Goal: Task Accomplishment & Management: Manage account settings

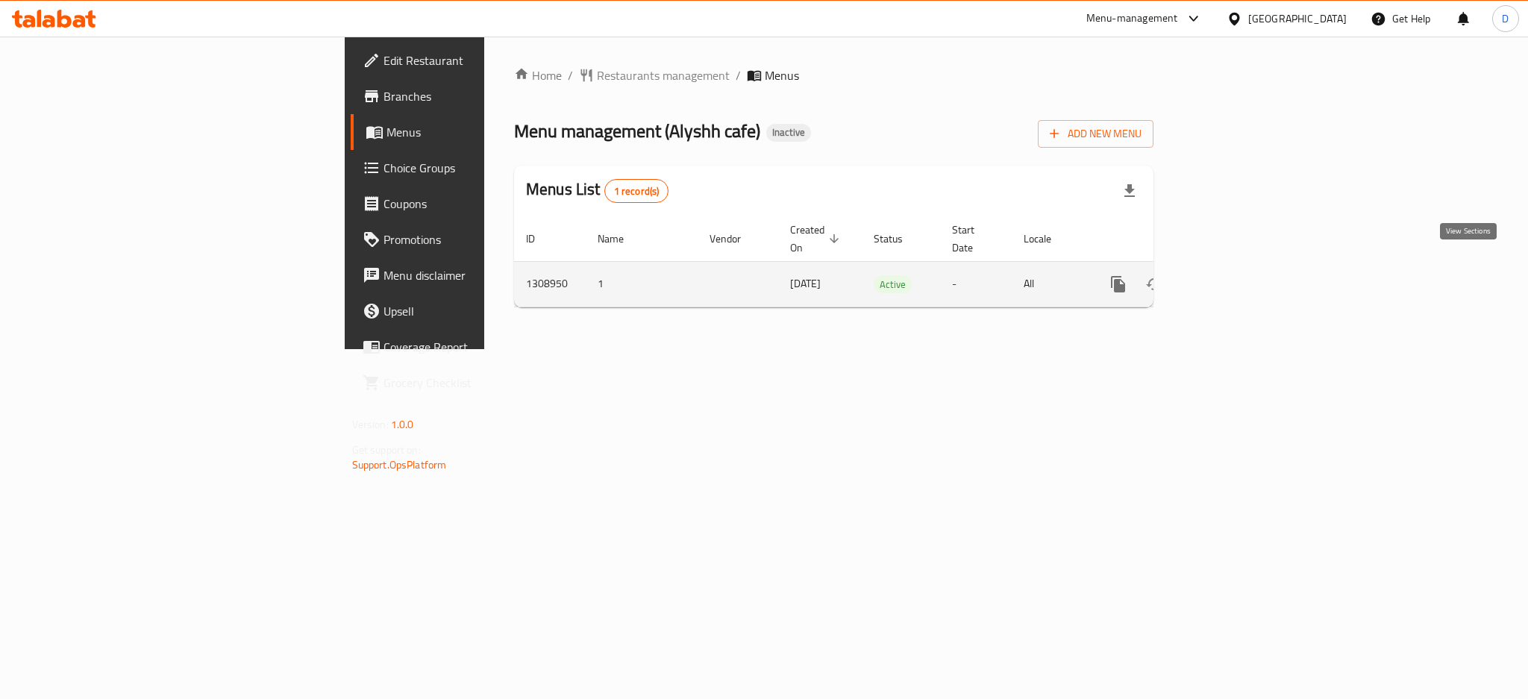
drag, startPoint x: 0, startPoint y: 0, endPoint x: 1472, endPoint y: 263, distance: 1494.8
click at [1235, 275] on icon "enhanced table" at bounding box center [1226, 284] width 18 height 18
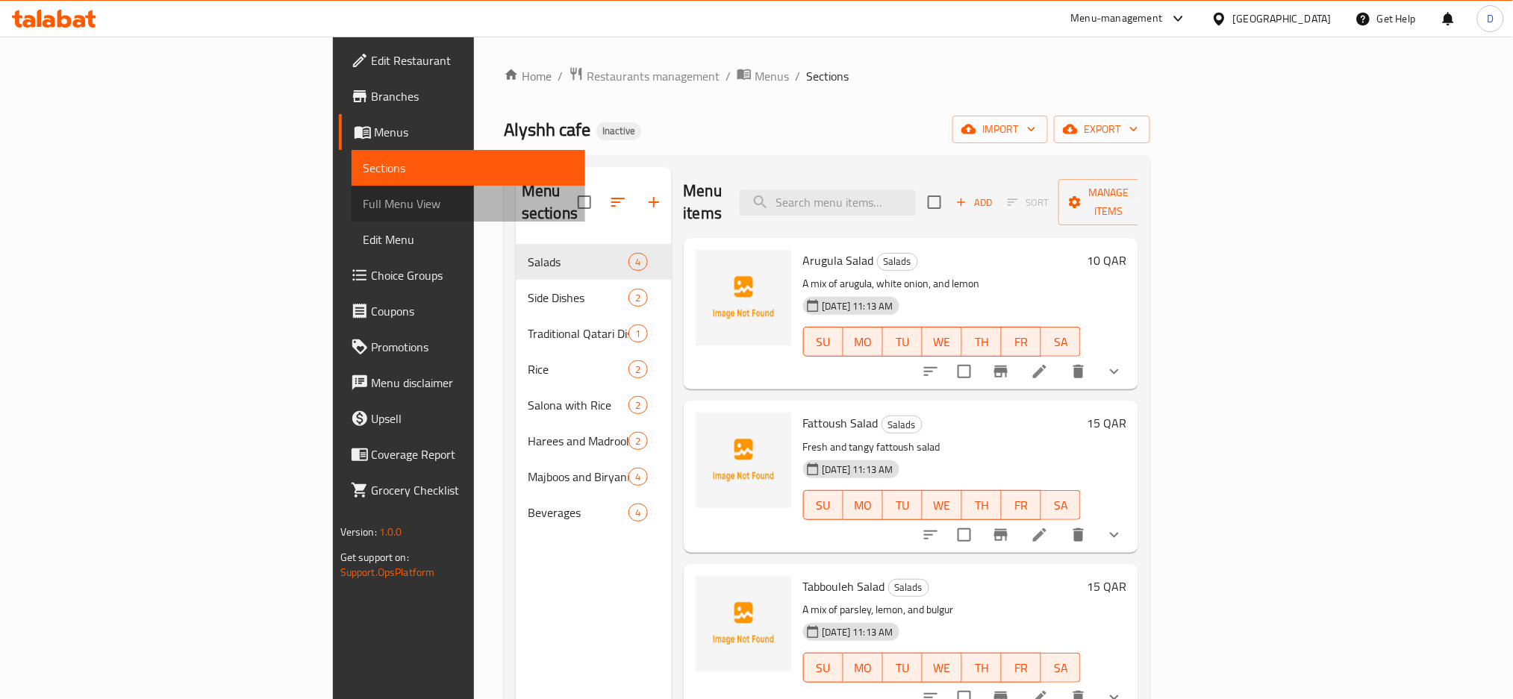
click at [363, 212] on span "Full Menu View" at bounding box center [468, 204] width 210 height 18
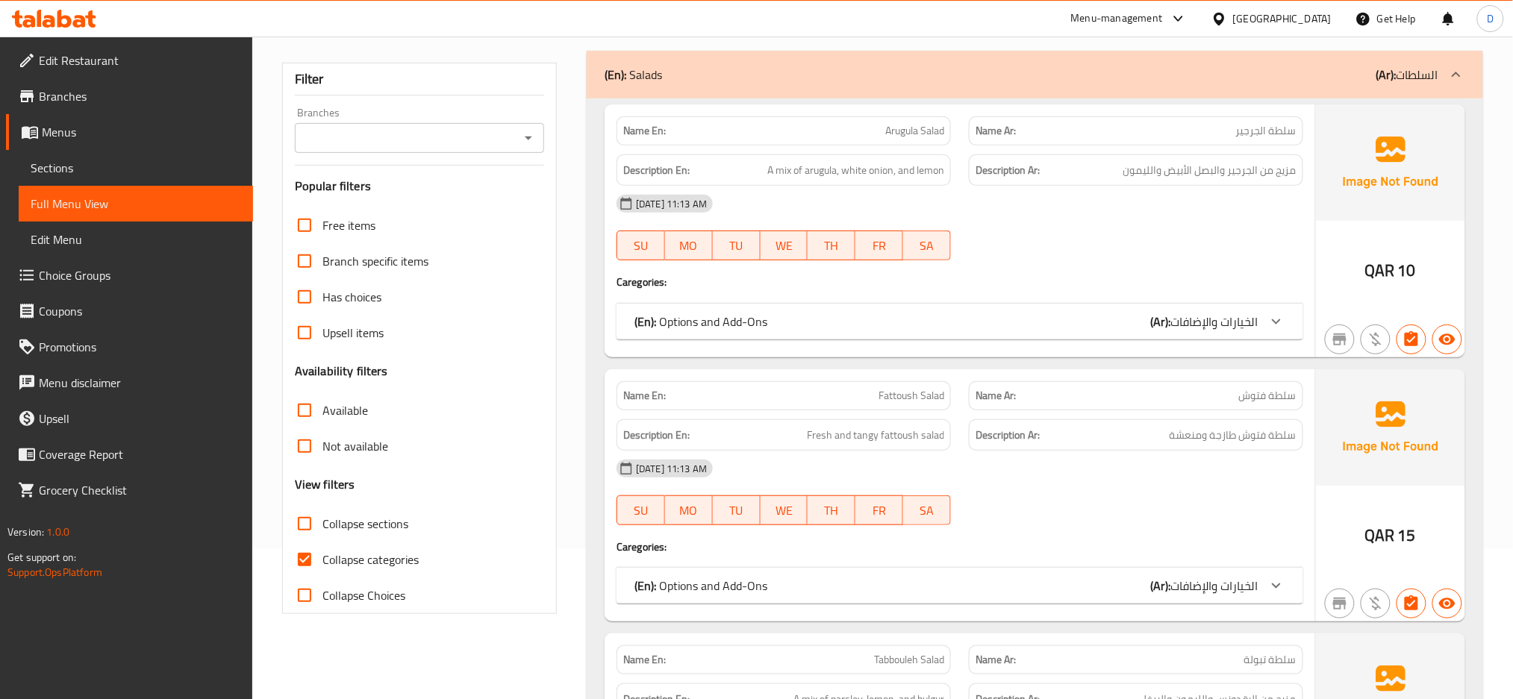
scroll to position [151, 0]
click at [402, 553] on span "Collapse categories" at bounding box center [370, 558] width 96 height 18
click at [322, 553] on input "Collapse categories" at bounding box center [305, 558] width 36 height 36
checkbox input "false"
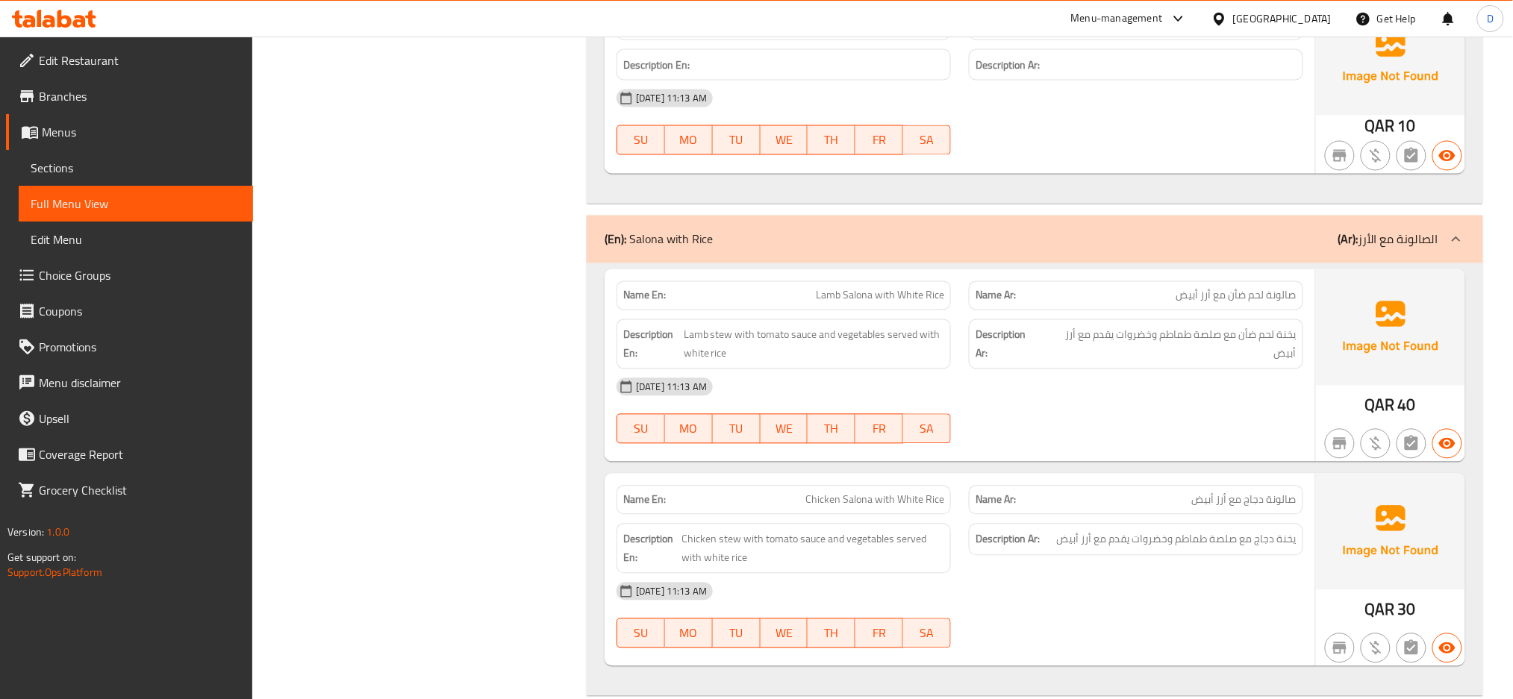
scroll to position [3000, 0]
click at [1146, 398] on div "[DATE] 11:13 AM" at bounding box center [959, 387] width 704 height 36
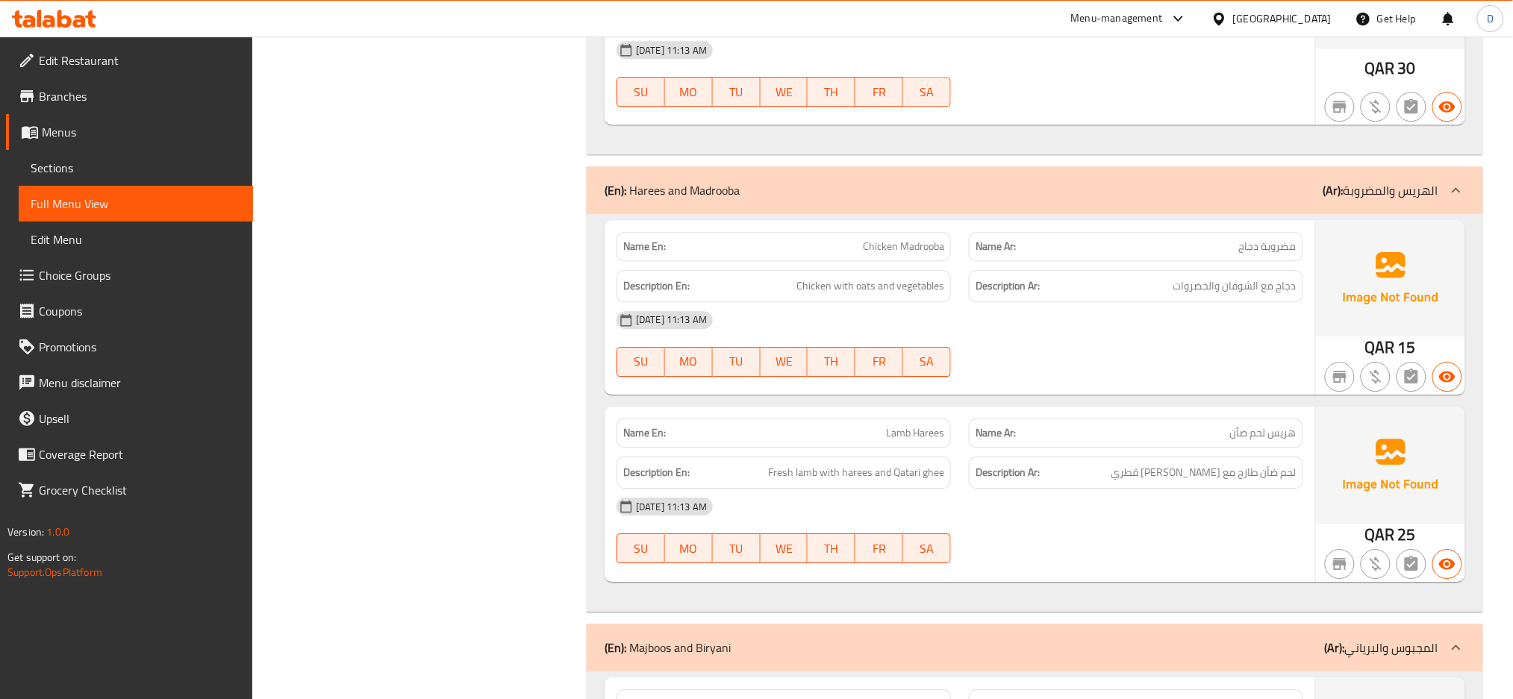
scroll to position [3542, 0]
click at [1116, 431] on p "Name Ar: هريس لحم ضأن" at bounding box center [1135, 432] width 321 height 16
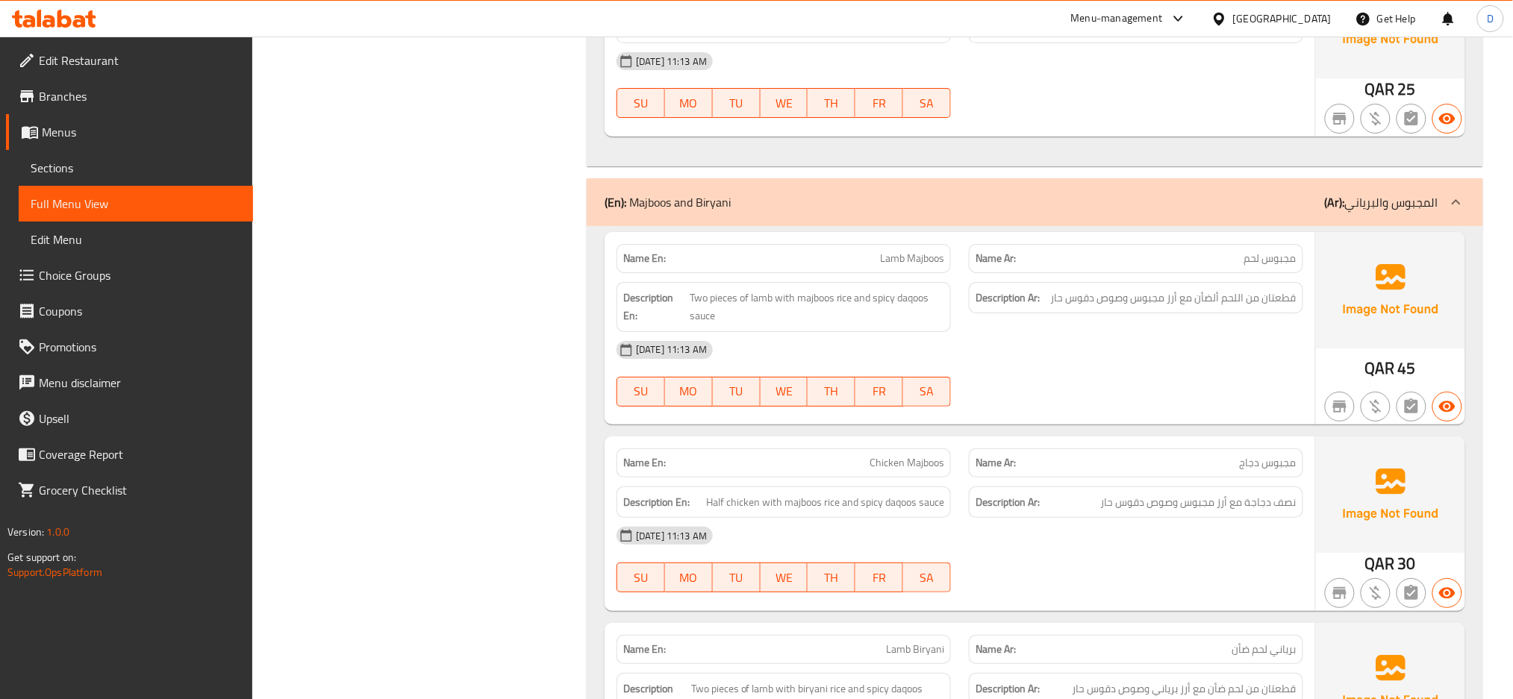
scroll to position [4000, 0]
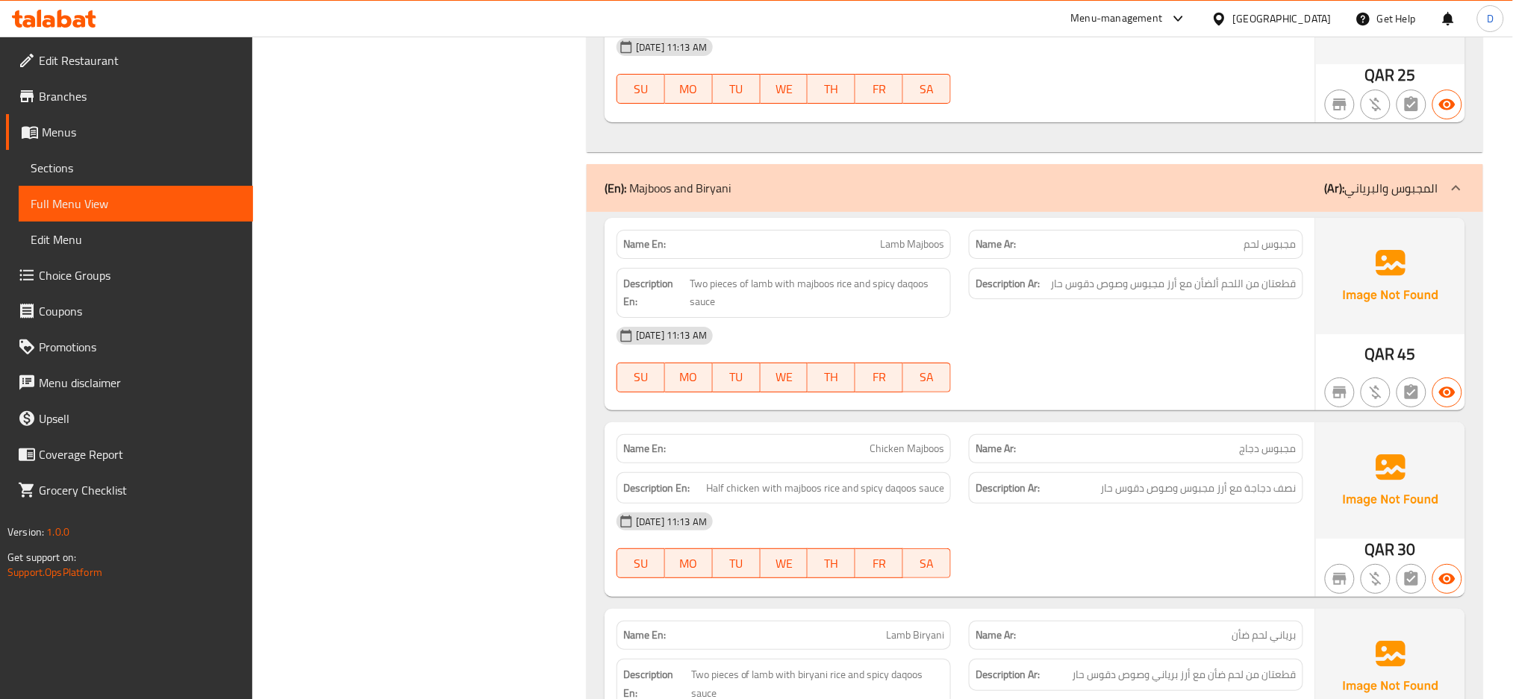
click at [922, 236] on div "Name En: Lamb Majboos" at bounding box center [783, 244] width 334 height 29
copy span "Lamb Majboos"
click at [1016, 363] on div "[DATE] 11:13 AM SU MO TU WE TH FR SA" at bounding box center [959, 360] width 704 height 84
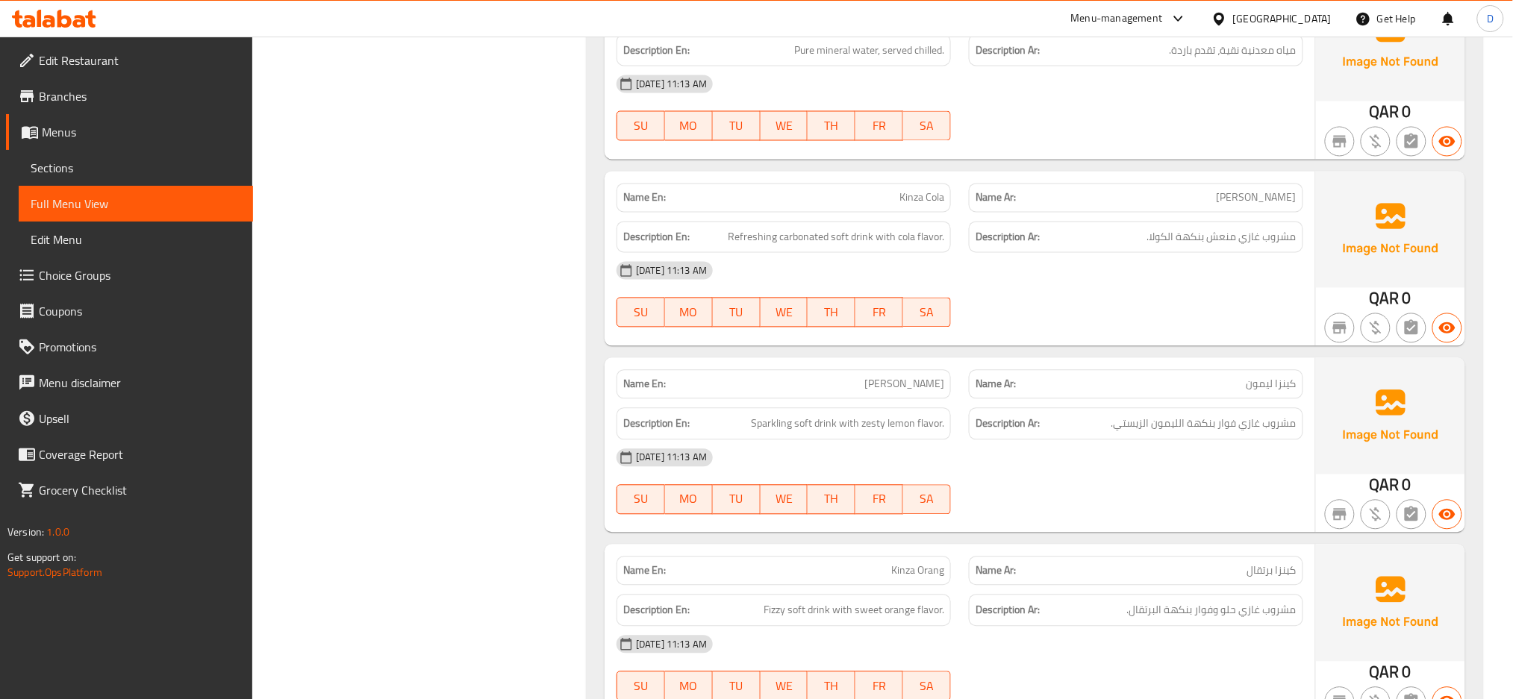
scroll to position [5183, 0]
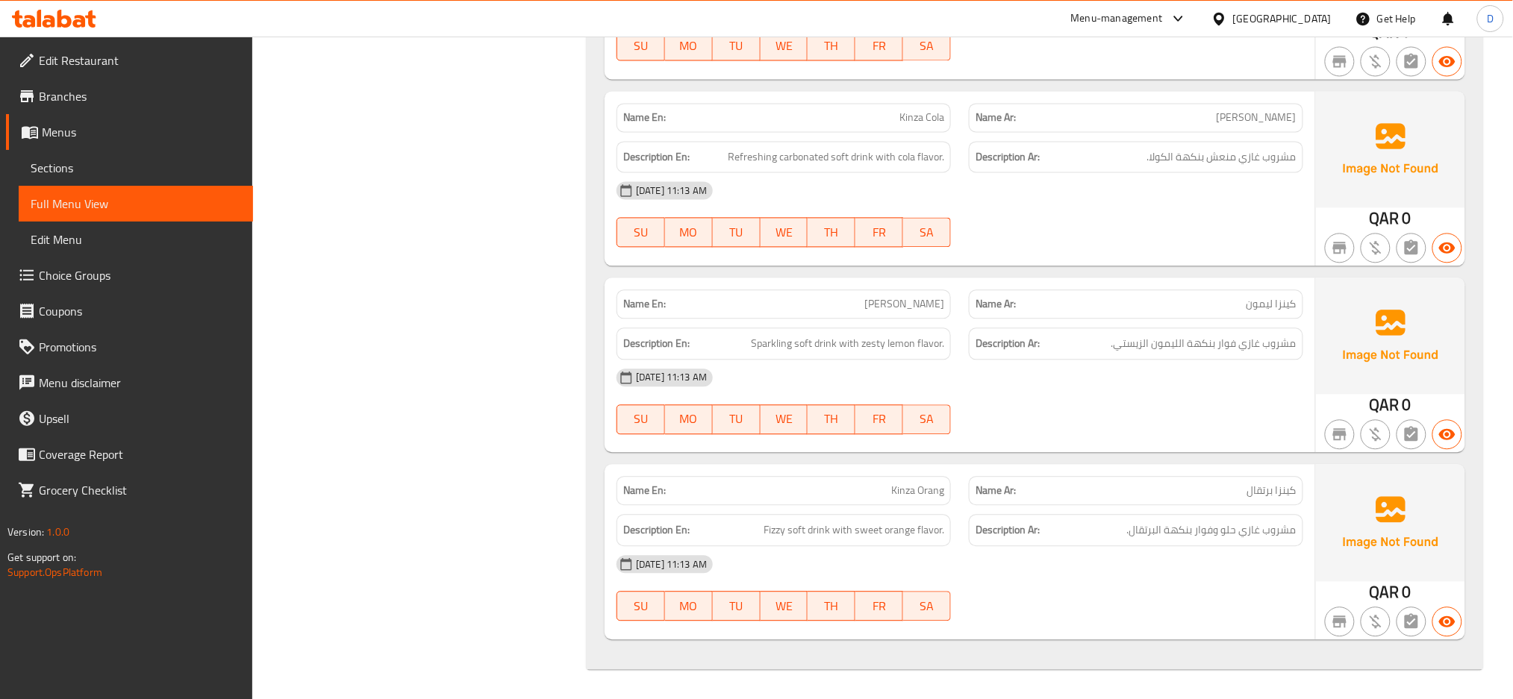
click at [1236, 554] on div "[DATE] 11:13 AM" at bounding box center [959, 564] width 704 height 36
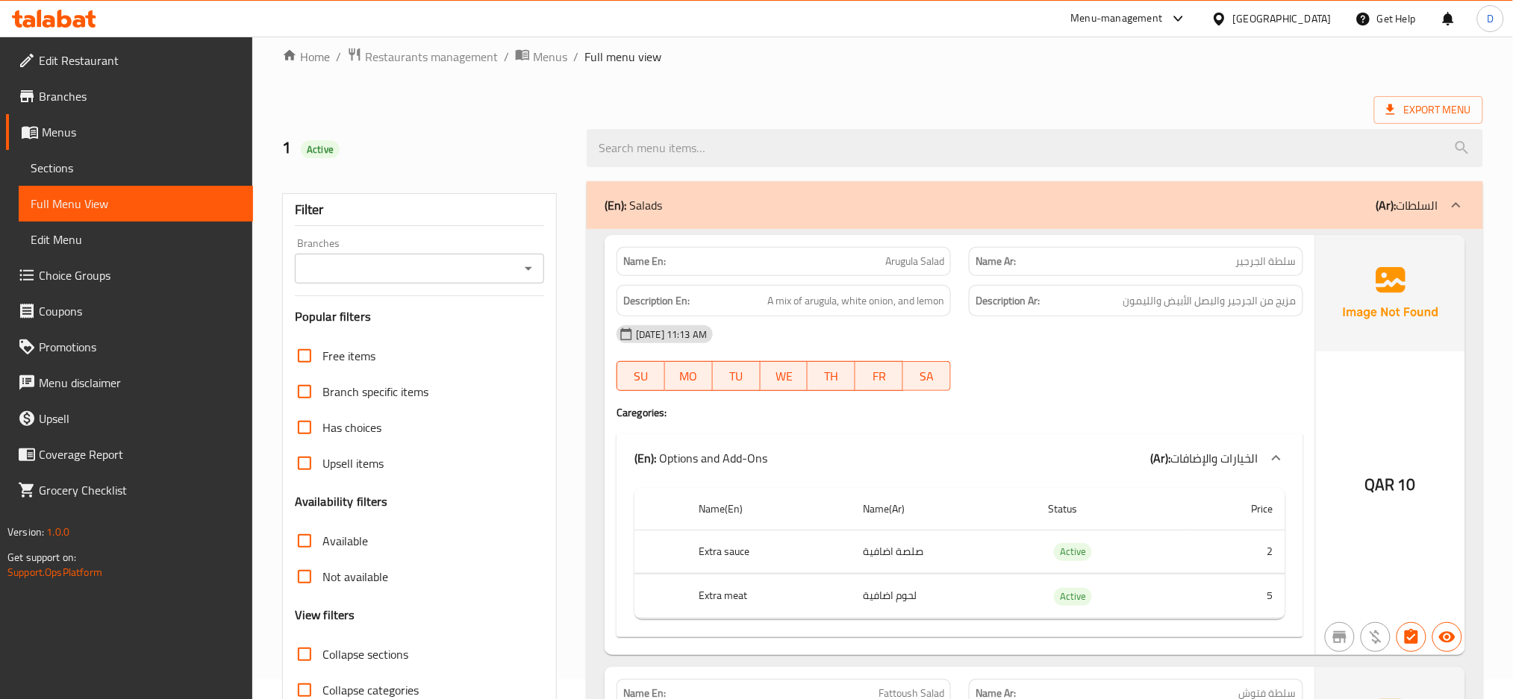
scroll to position [0, 0]
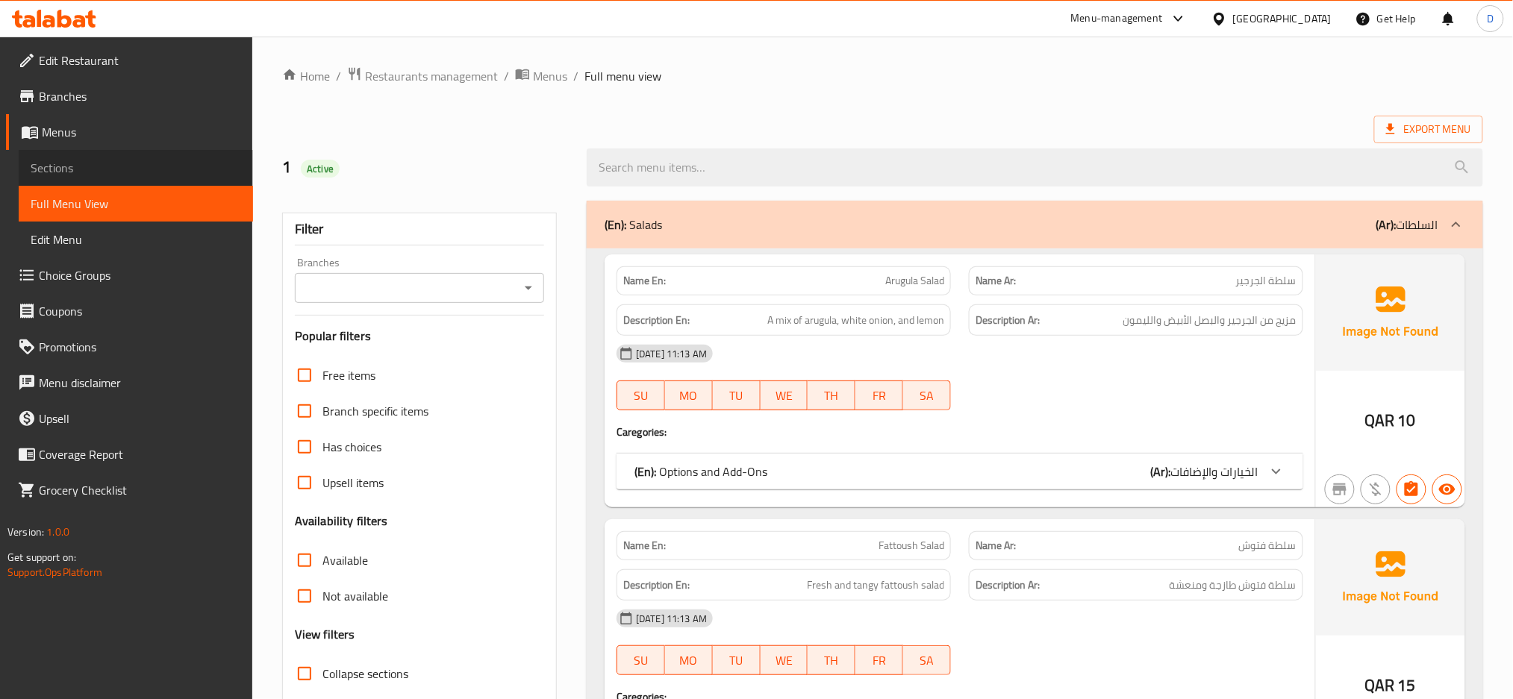
click at [86, 172] on span "Sections" at bounding box center [136, 168] width 210 height 18
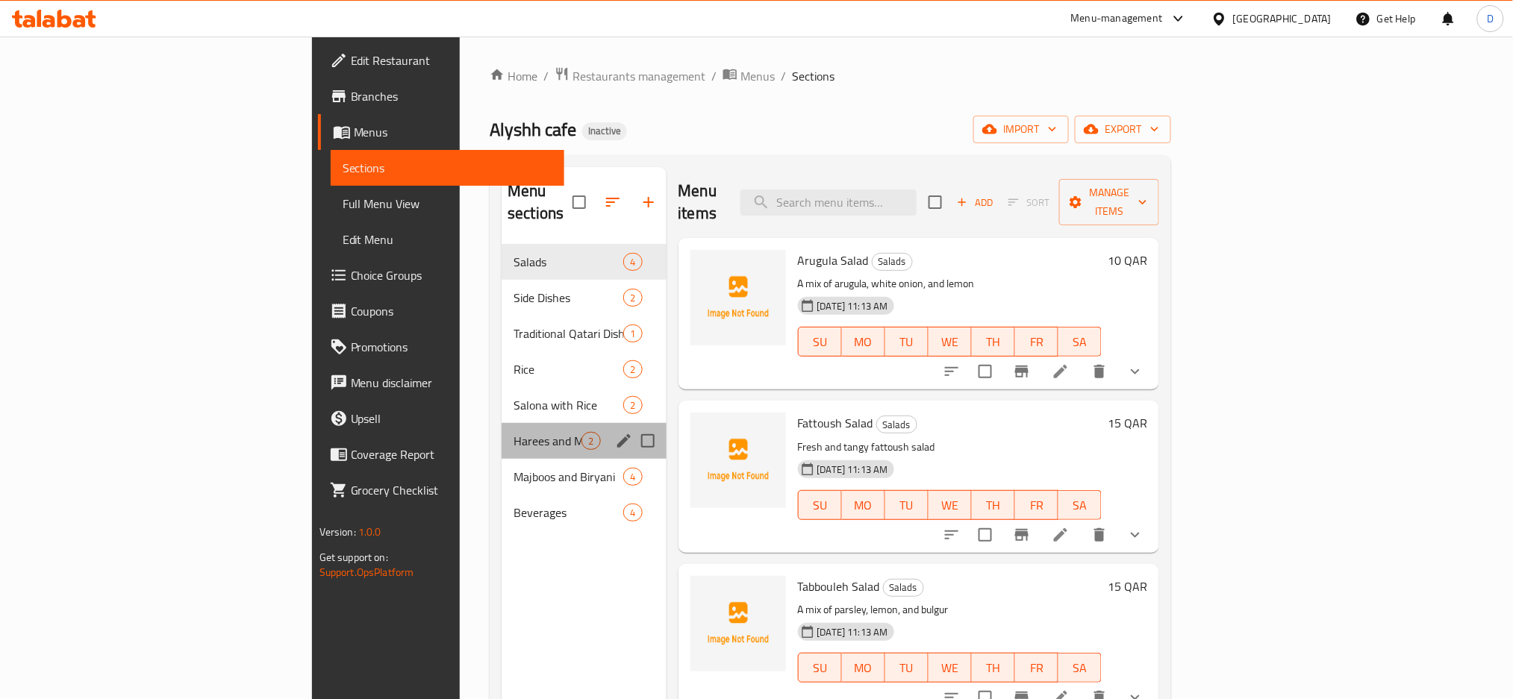
click at [501, 423] on div "Harees and Madrooba 2" at bounding box center [583, 441] width 164 height 36
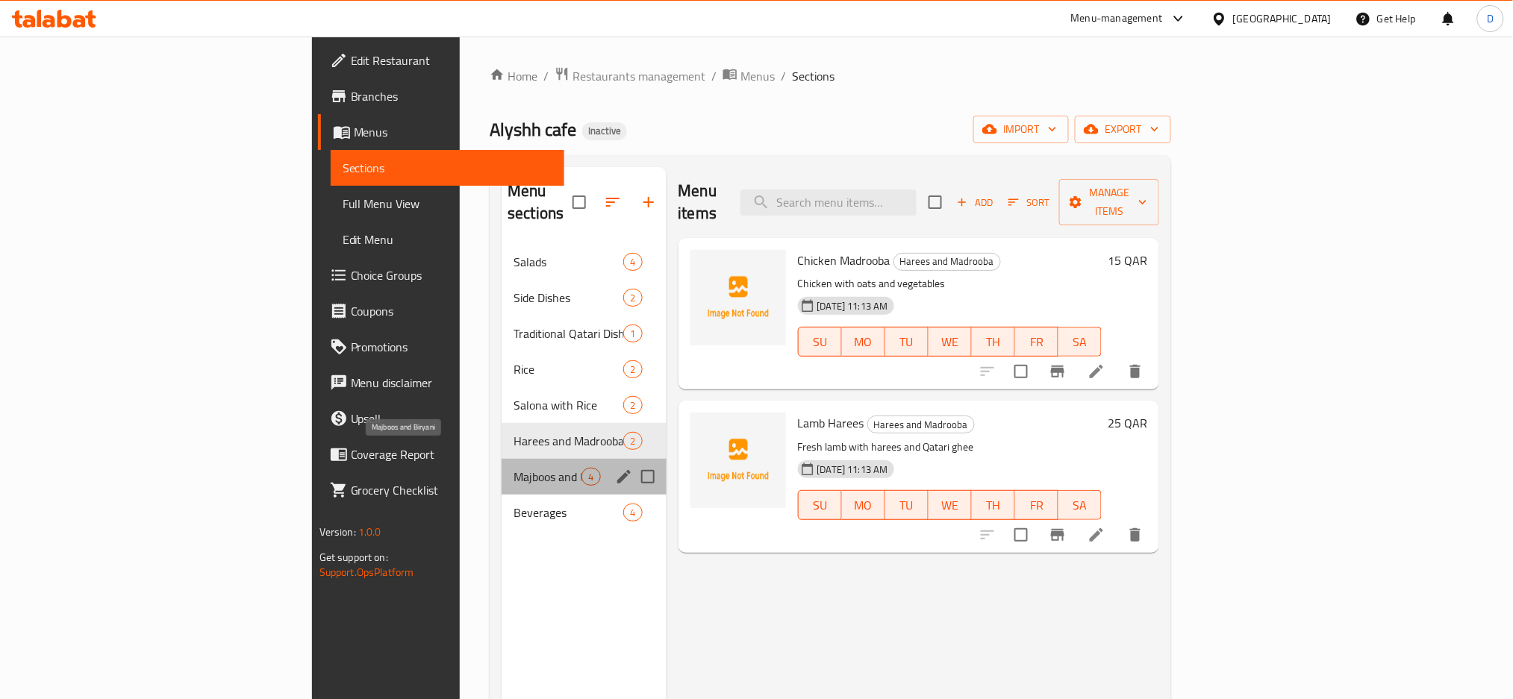
click at [513, 468] on span "Majboos and Biryani" at bounding box center [547, 477] width 68 height 18
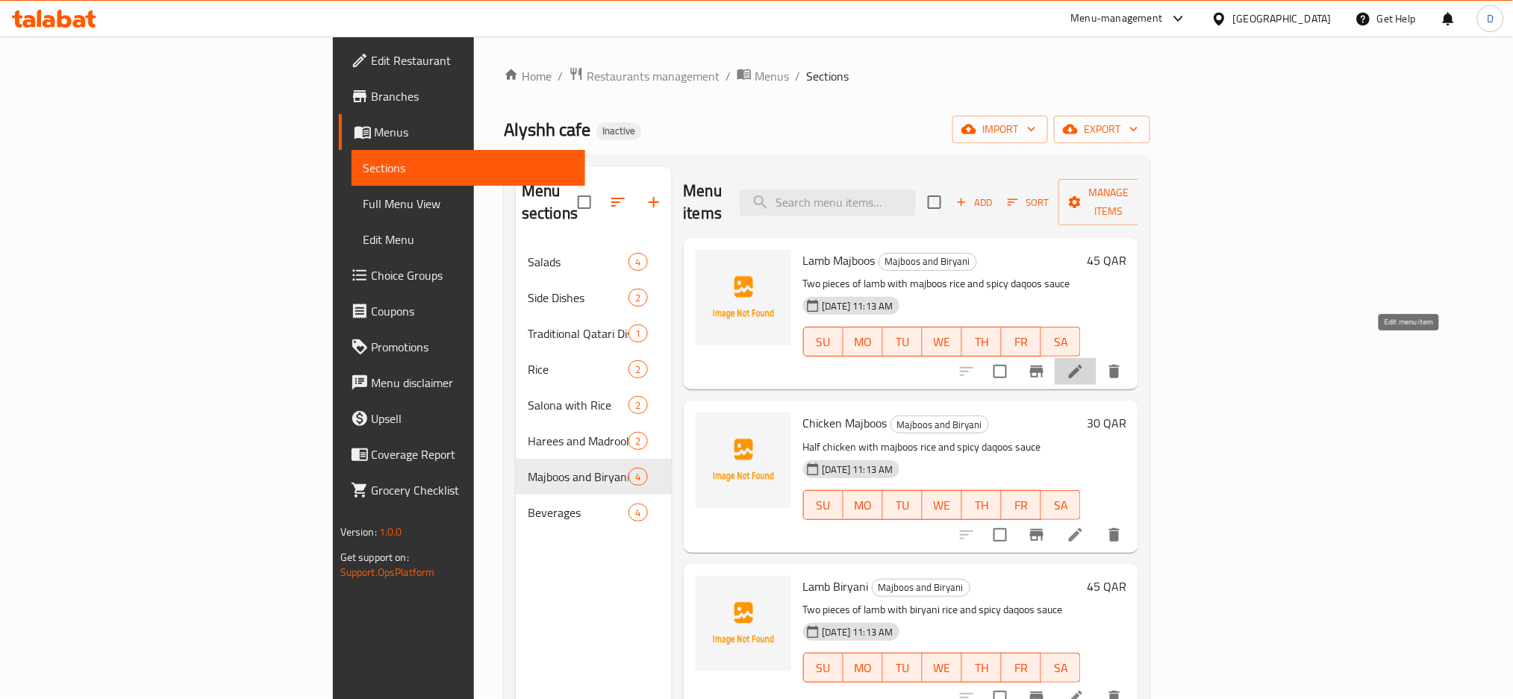
click at [1084, 363] on icon at bounding box center [1075, 372] width 18 height 18
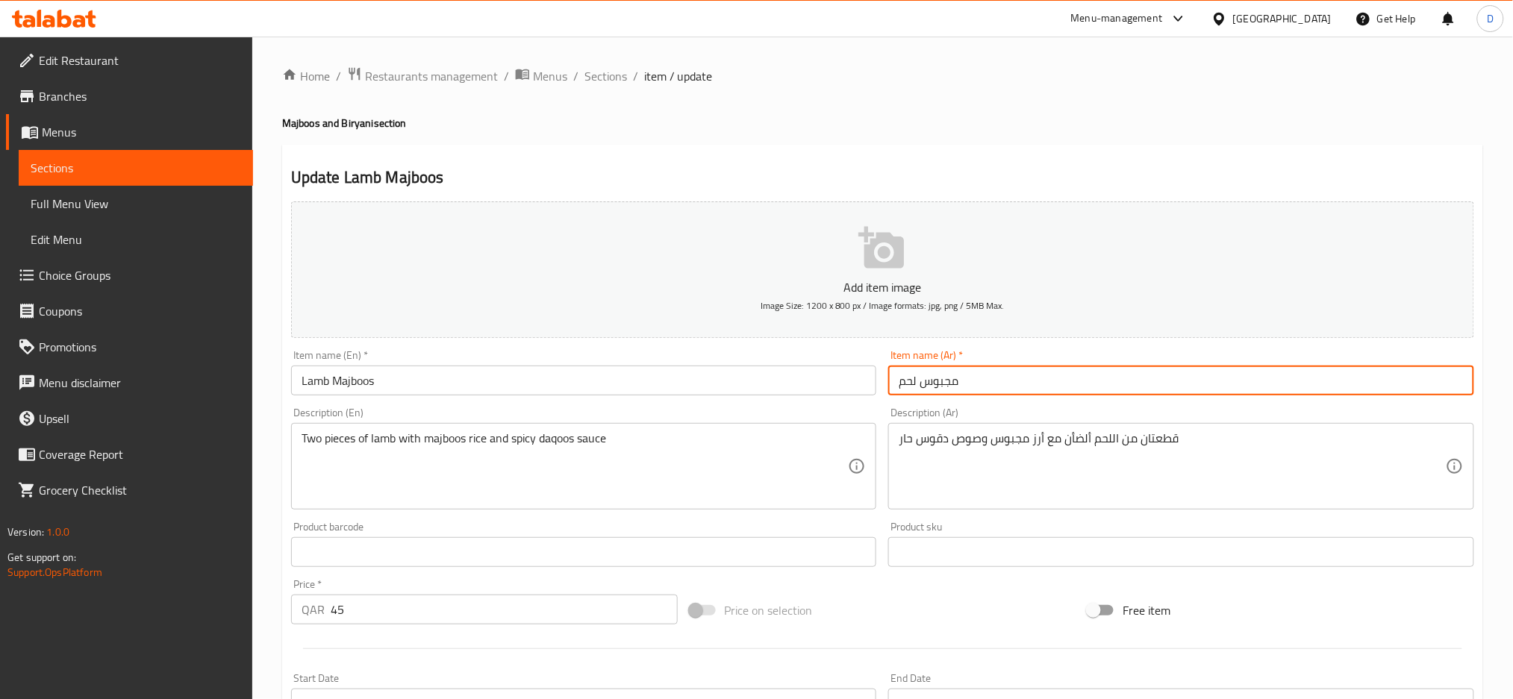
click at [995, 375] on input "مجبوس لحم" at bounding box center [1181, 381] width 586 height 30
type input "مجبوس لحم ضأن"
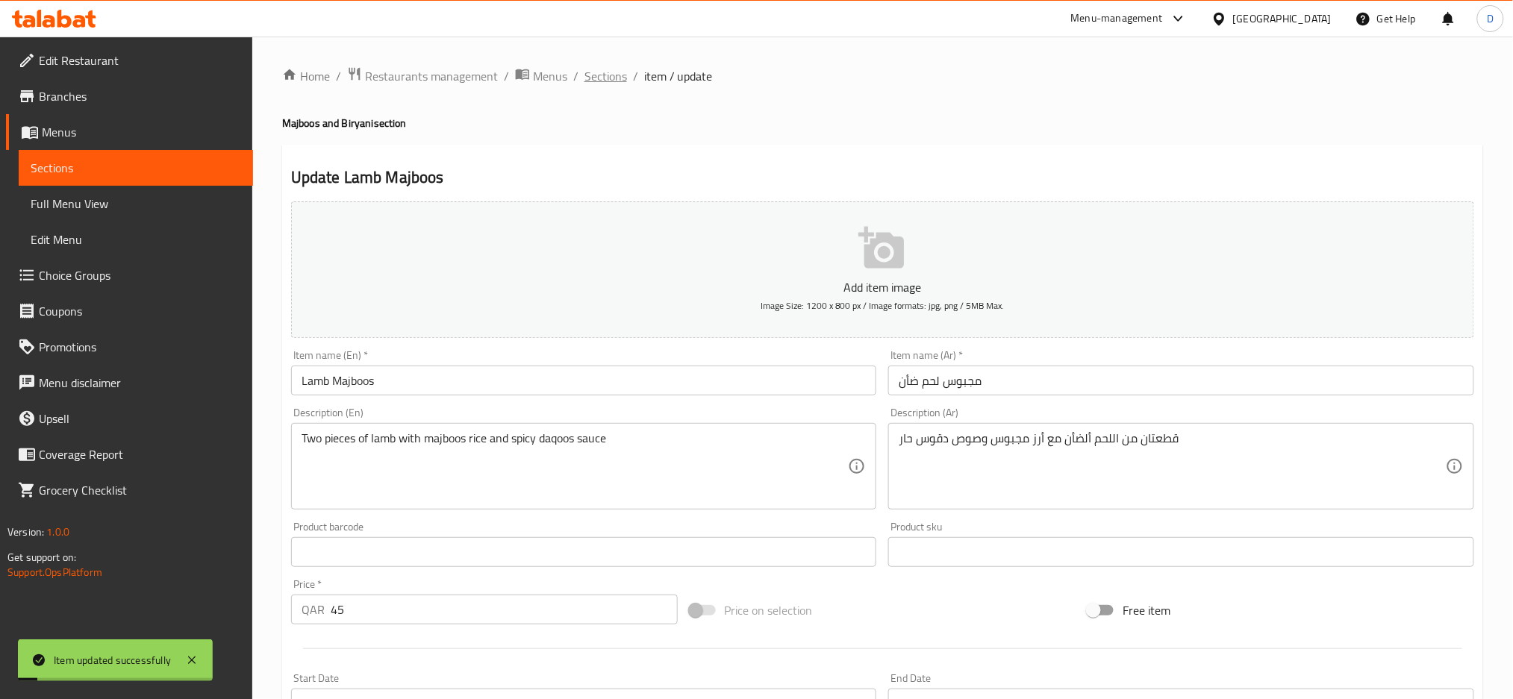
click at [601, 82] on span "Sections" at bounding box center [605, 76] width 43 height 18
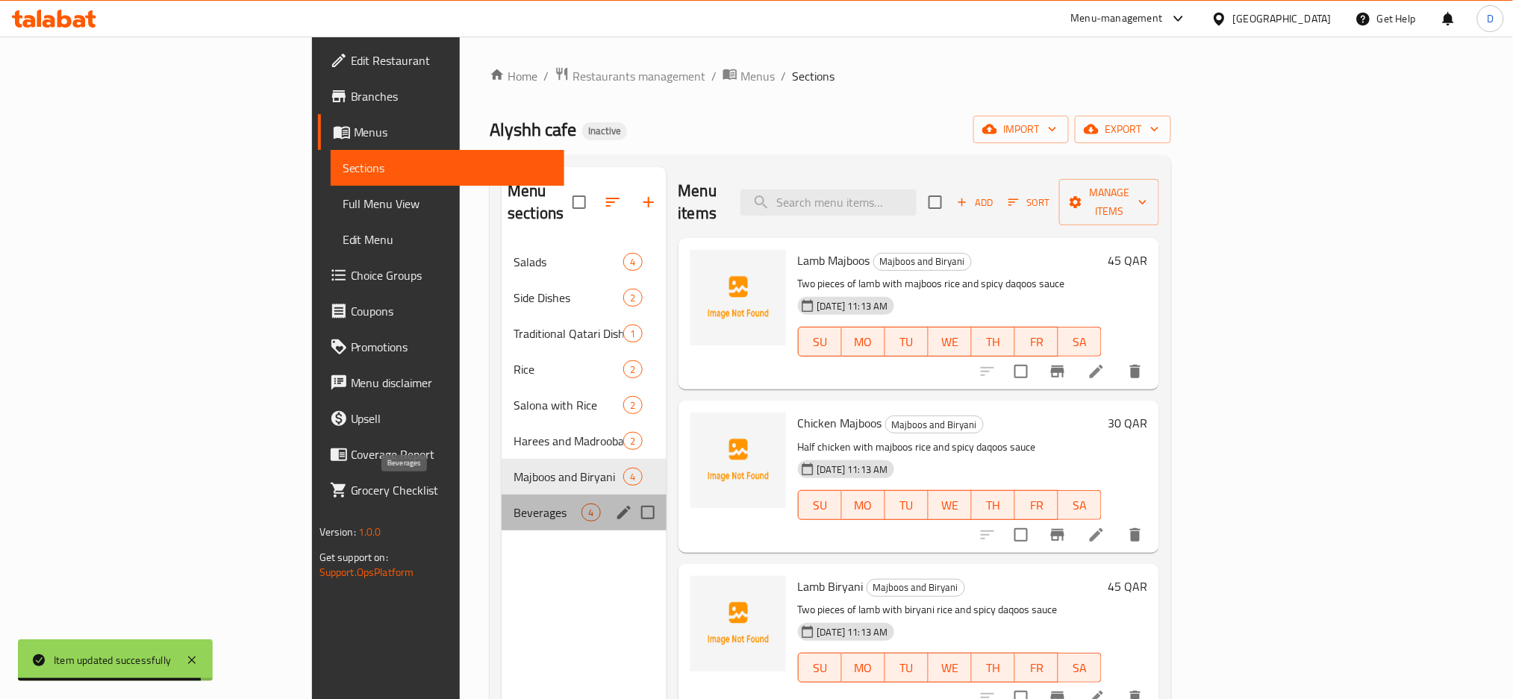
click at [513, 504] on span "Beverages" at bounding box center [547, 513] width 68 height 18
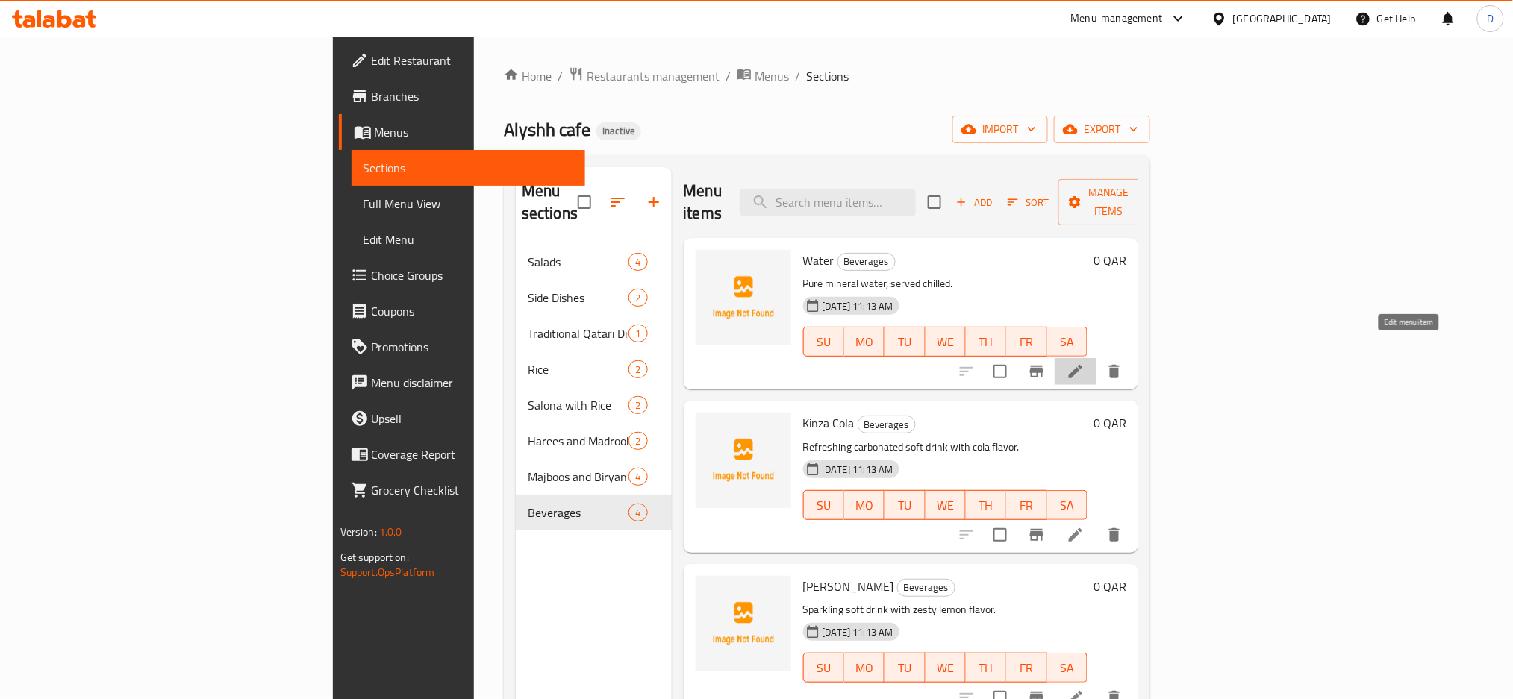
click at [1084, 363] on icon at bounding box center [1075, 372] width 18 height 18
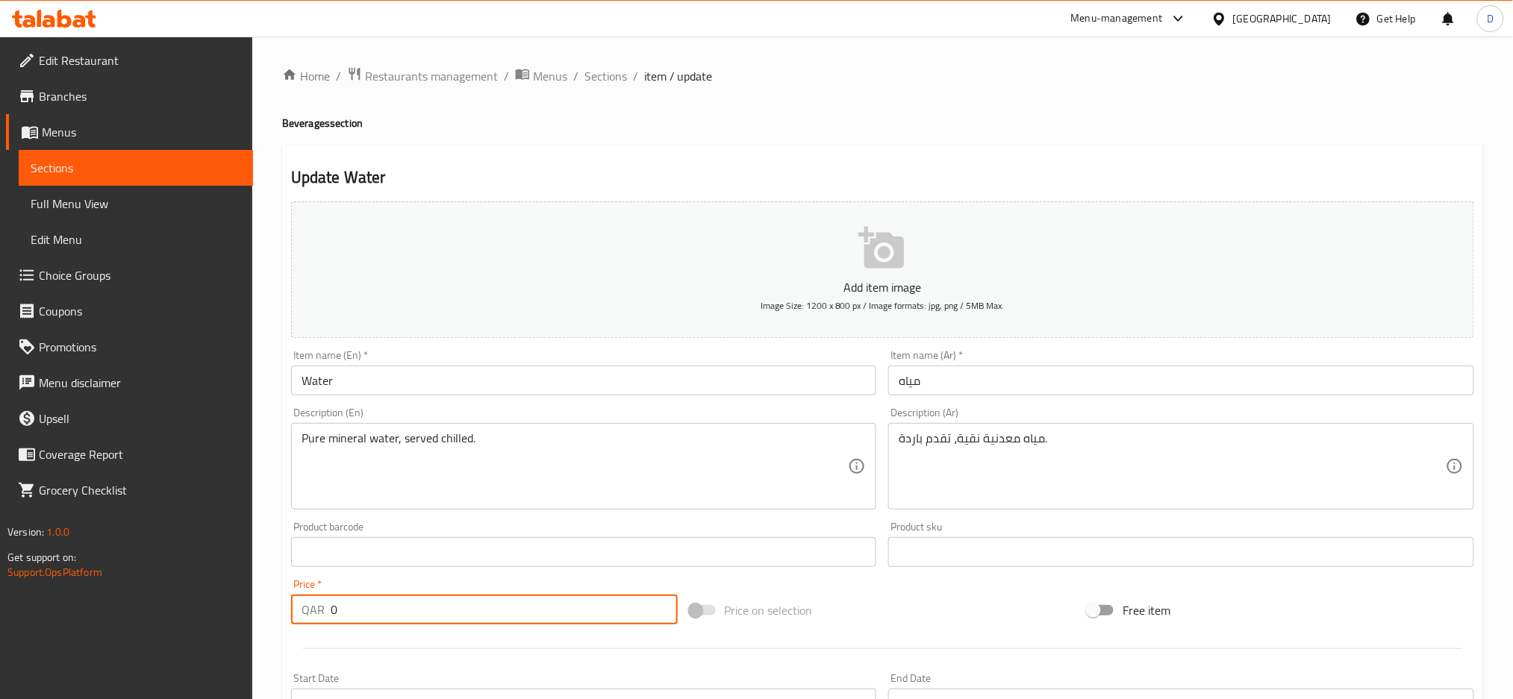
click at [437, 612] on input "0" at bounding box center [504, 610] width 347 height 30
type input "5"
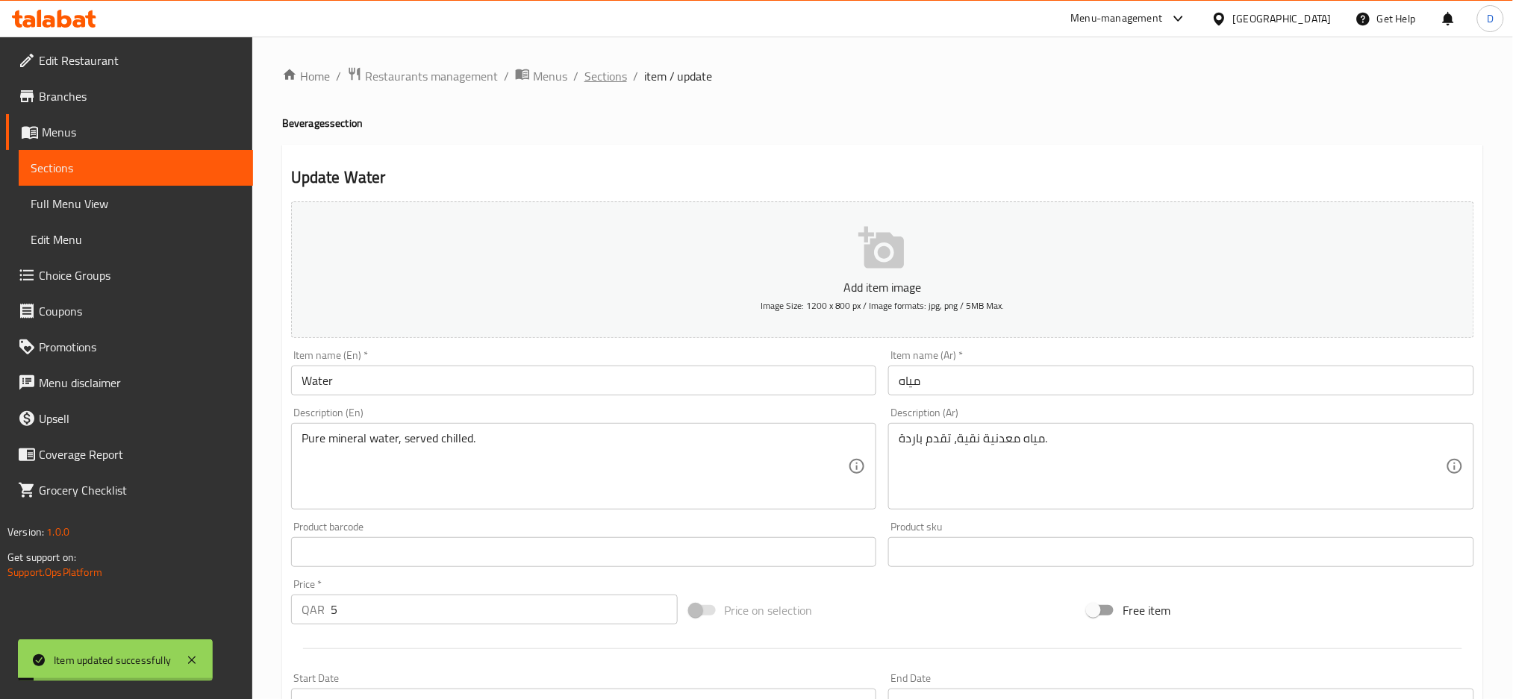
click at [587, 84] on span "Sections" at bounding box center [605, 76] width 43 height 18
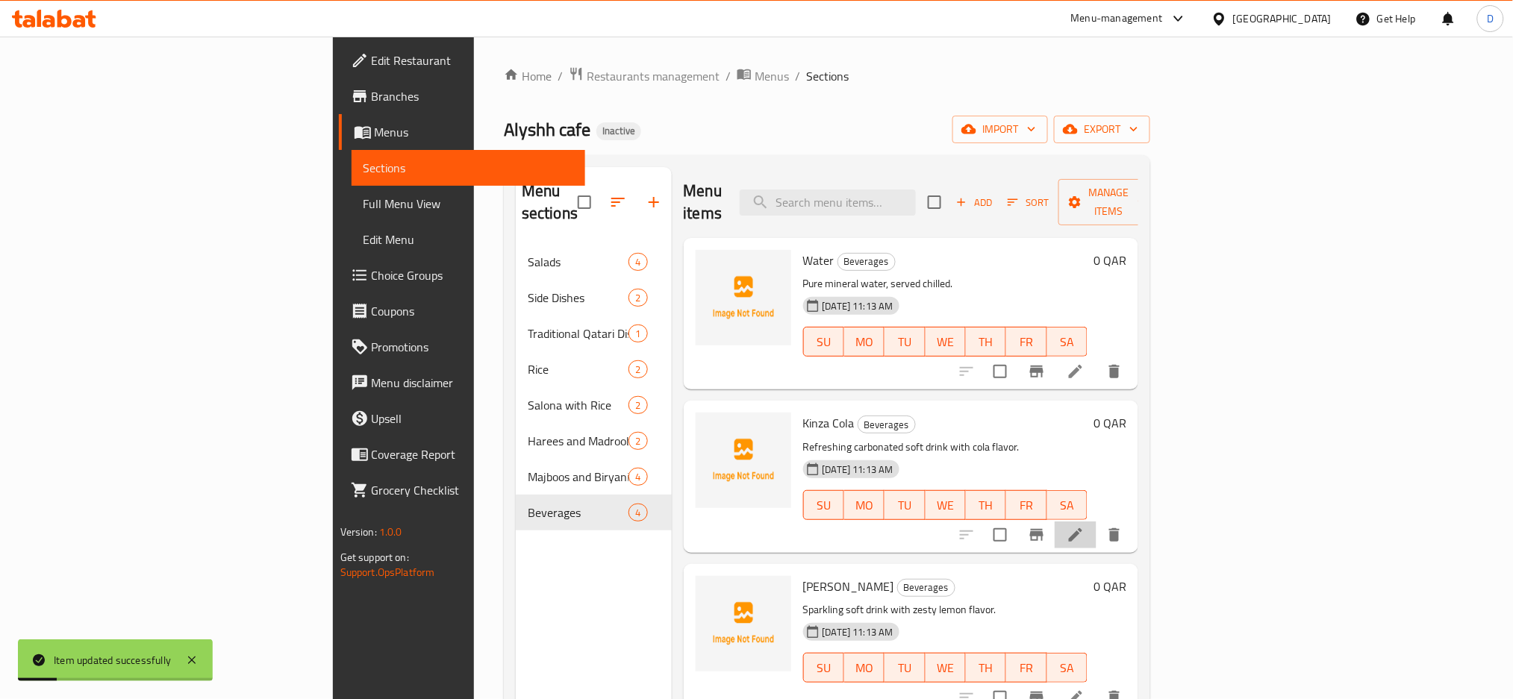
click at [1096, 523] on li at bounding box center [1075, 535] width 42 height 27
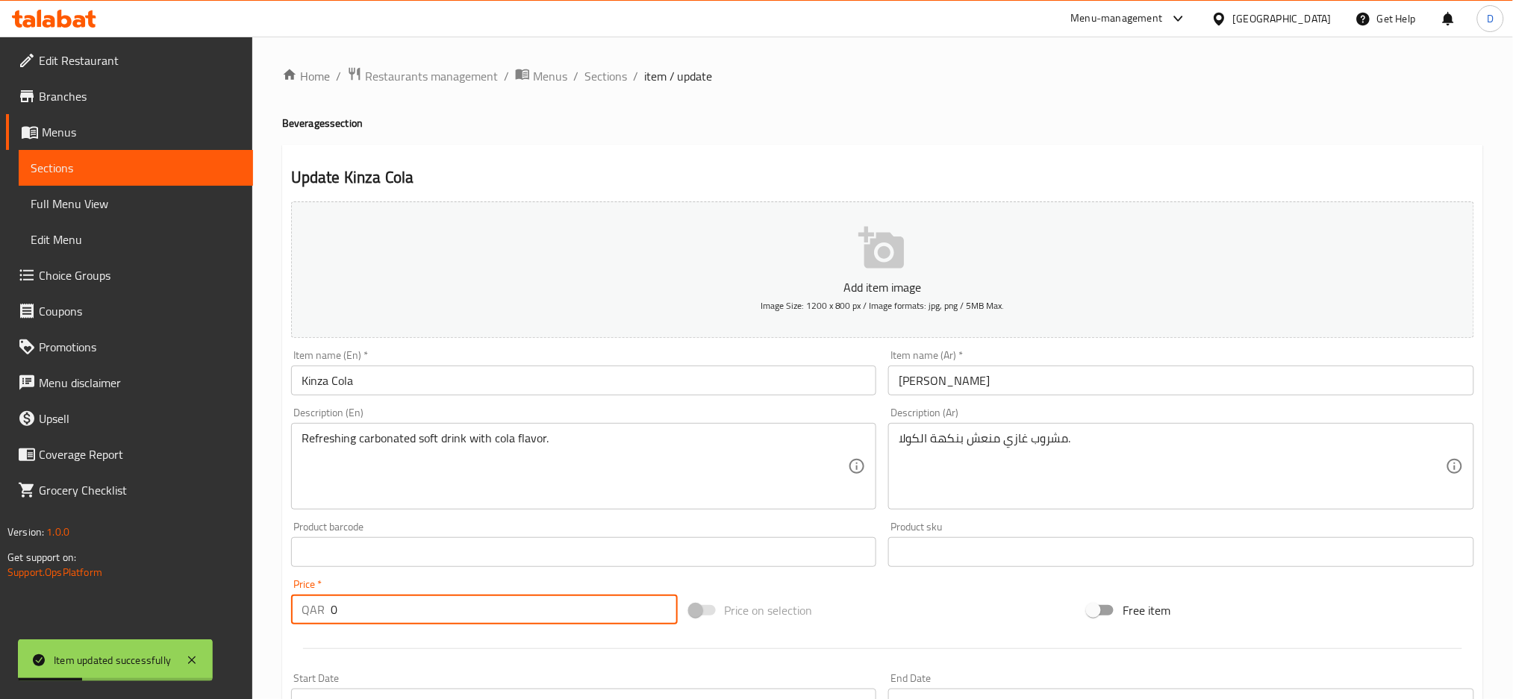
click at [585, 616] on input "0" at bounding box center [504, 610] width 347 height 30
type input "5"
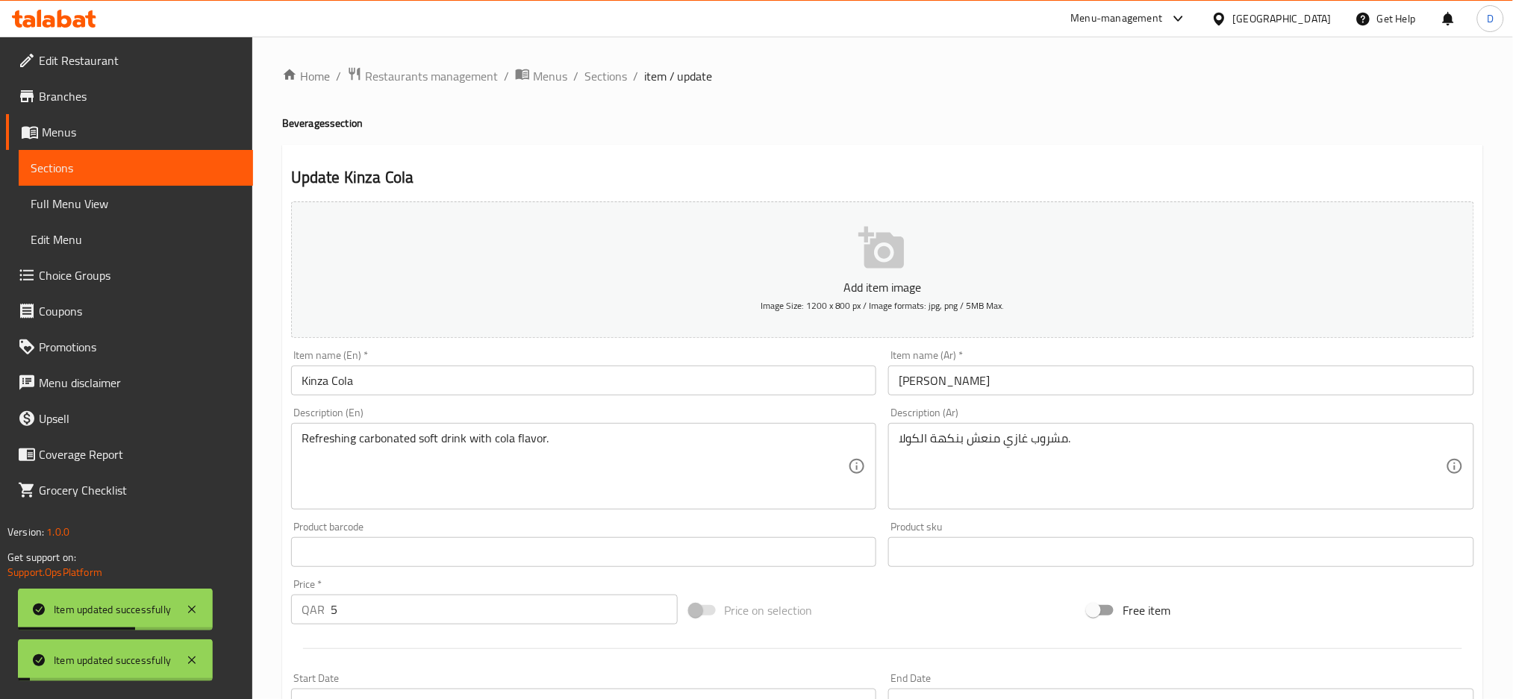
click at [629, 75] on ol "Home / Restaurants management / Menus / Sections / item / update" at bounding box center [882, 75] width 1201 height 19
click at [615, 75] on span "Sections" at bounding box center [605, 76] width 43 height 18
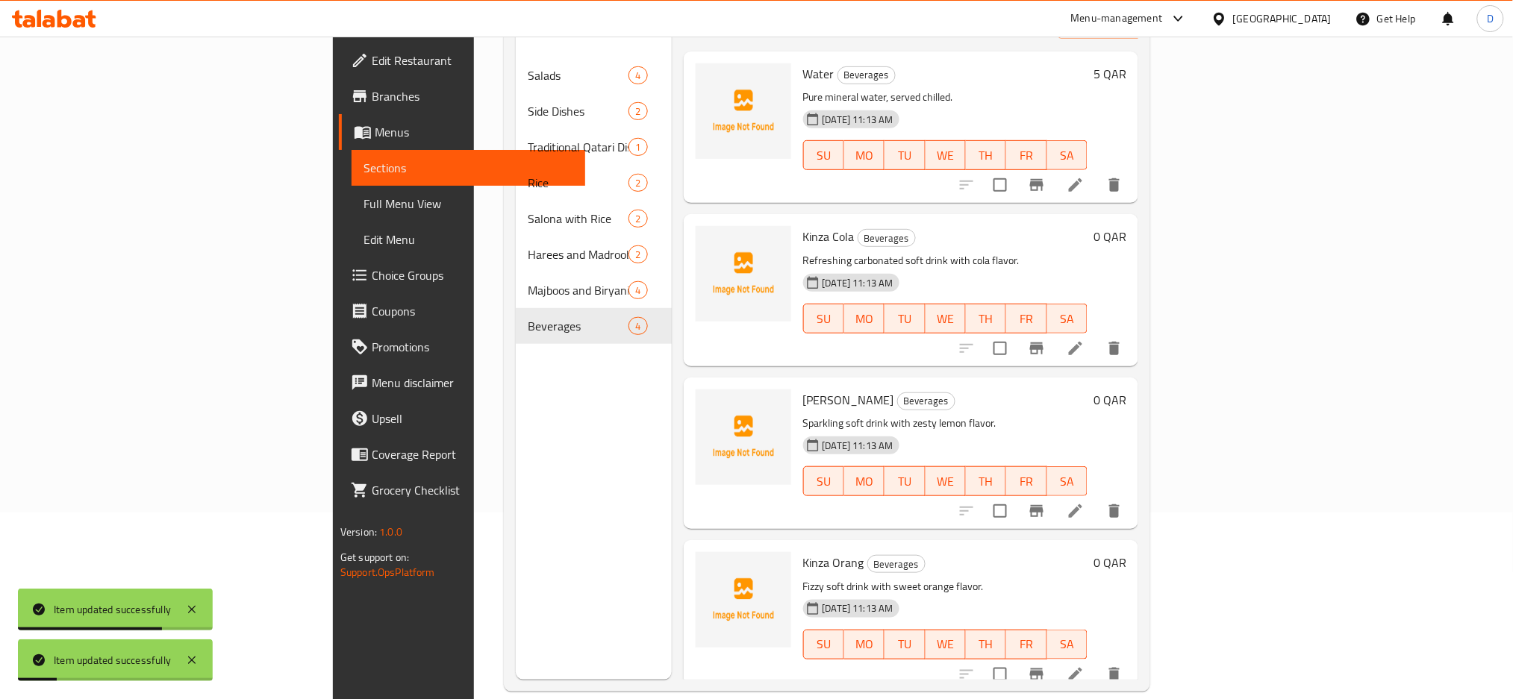
scroll to position [209, 0]
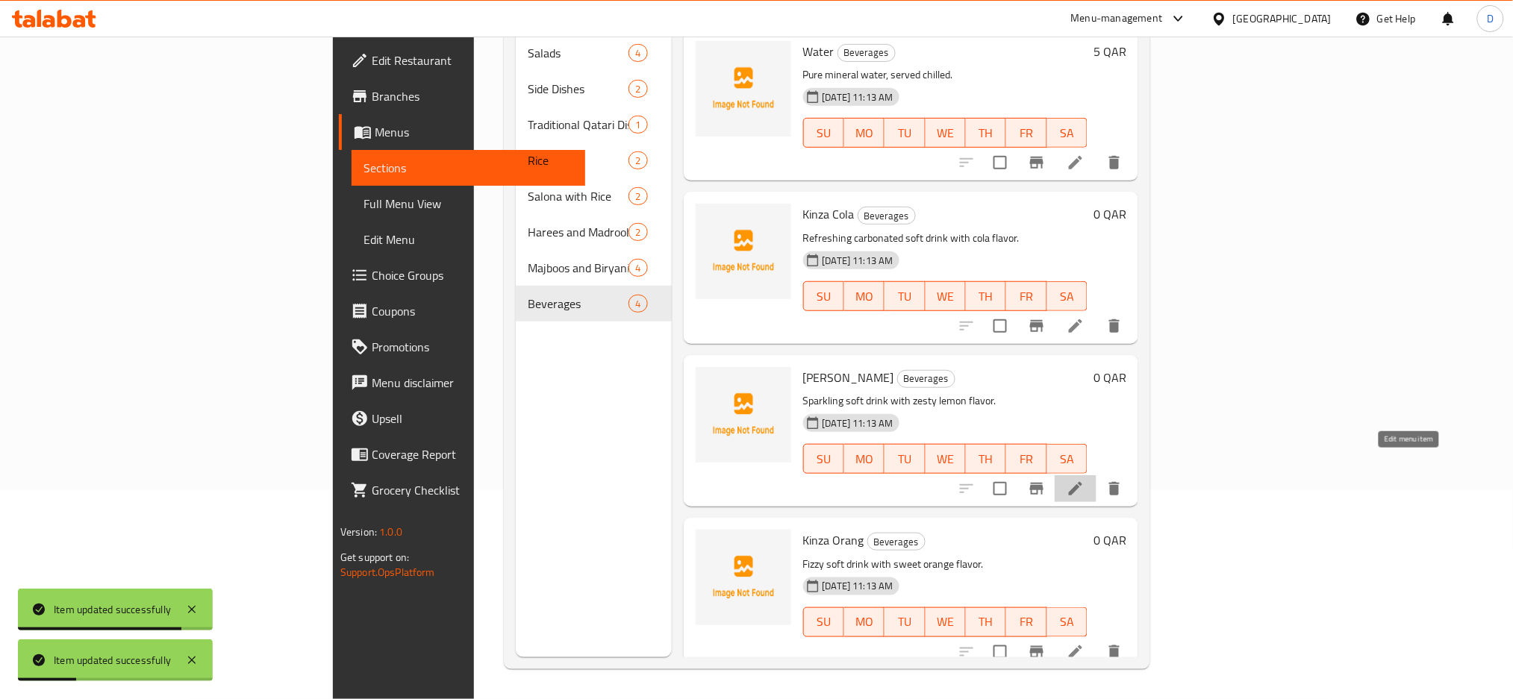
click at [1082, 482] on icon at bounding box center [1075, 488] width 13 height 13
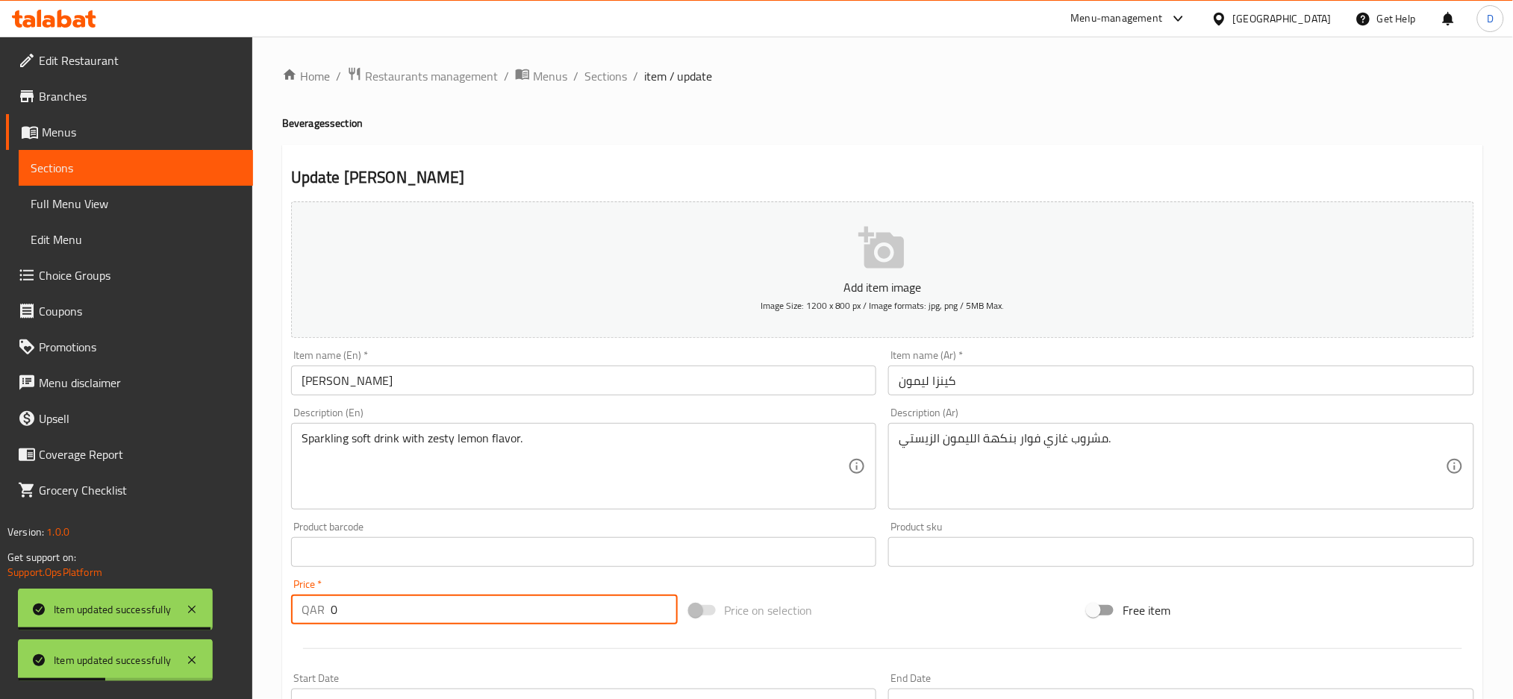
click at [516, 607] on input "0" at bounding box center [504, 610] width 347 height 30
type input "5"
click at [609, 80] on span "Sections" at bounding box center [605, 76] width 43 height 18
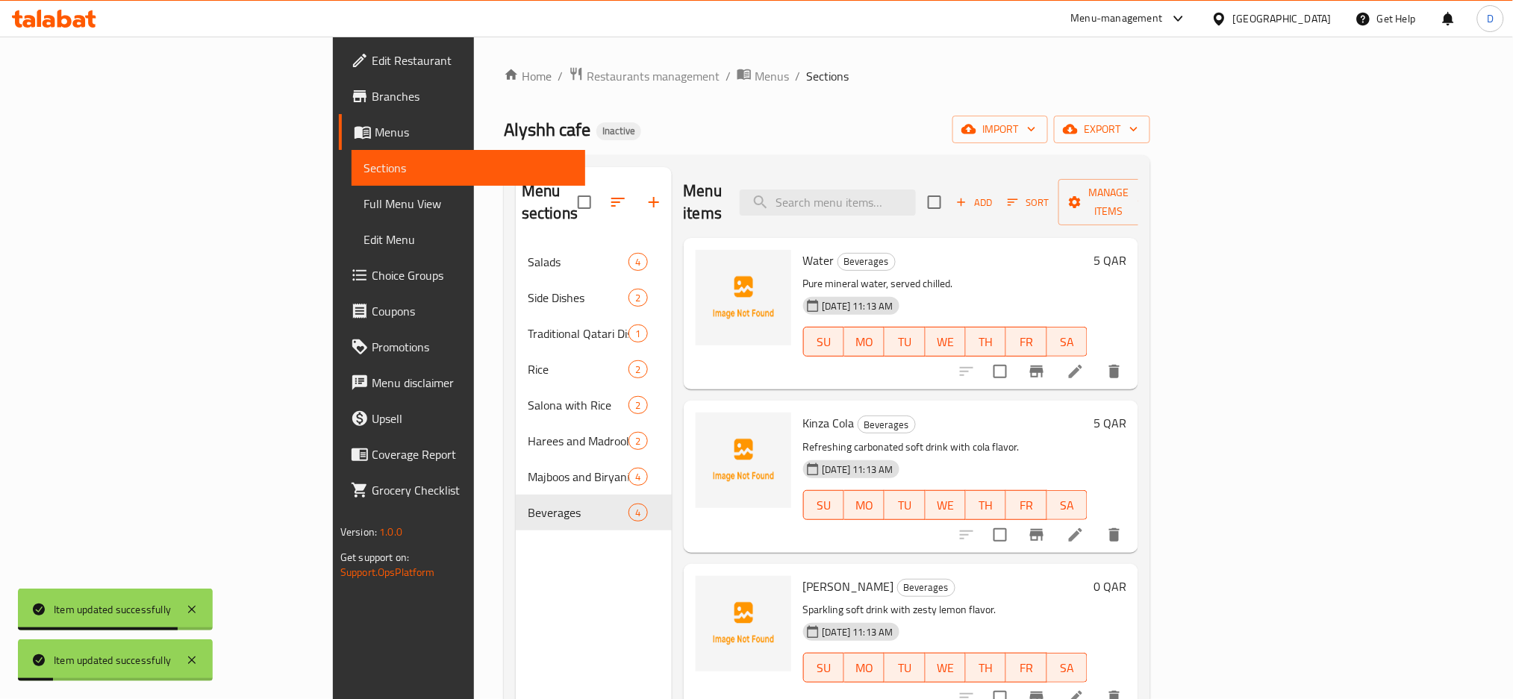
scroll to position [209, 0]
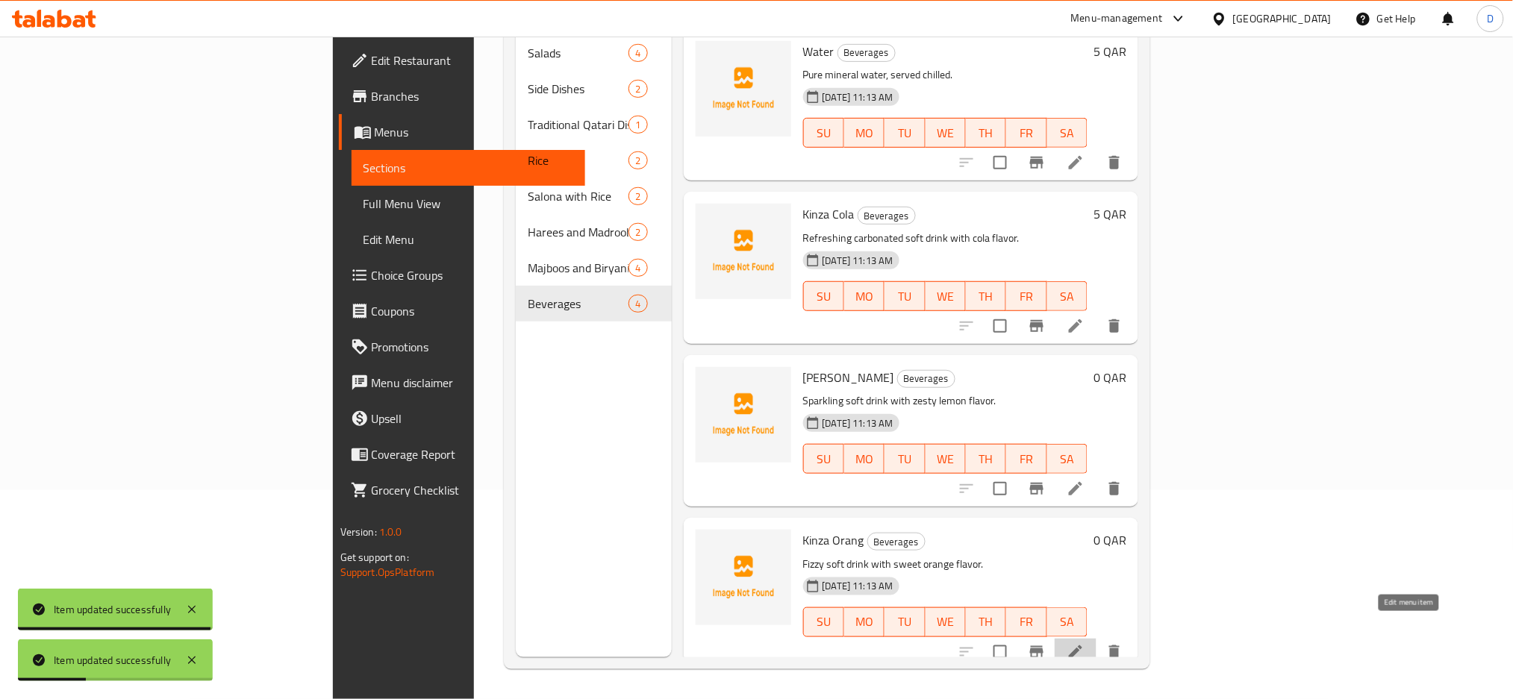
click at [1084, 643] on icon at bounding box center [1075, 652] width 18 height 18
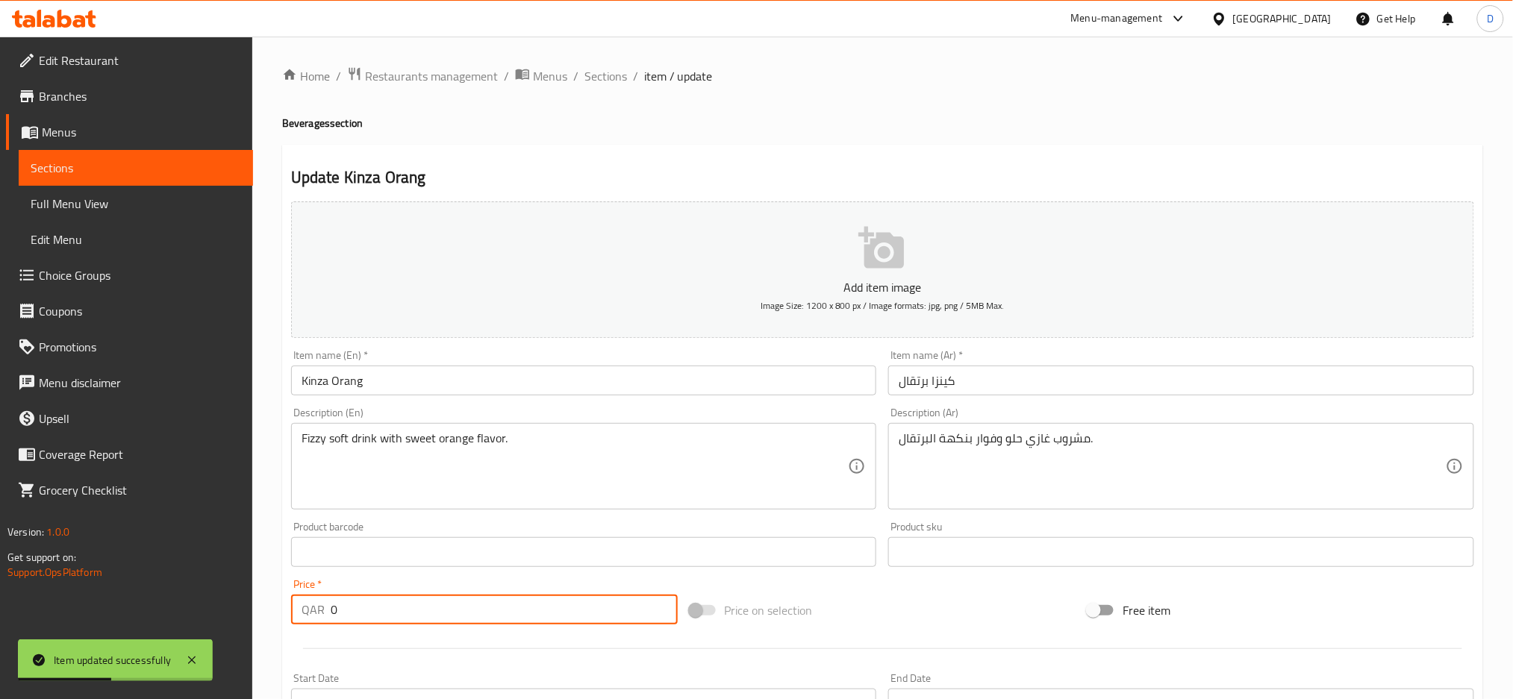
click at [504, 616] on input "0" at bounding box center [504, 610] width 347 height 30
type input "5"
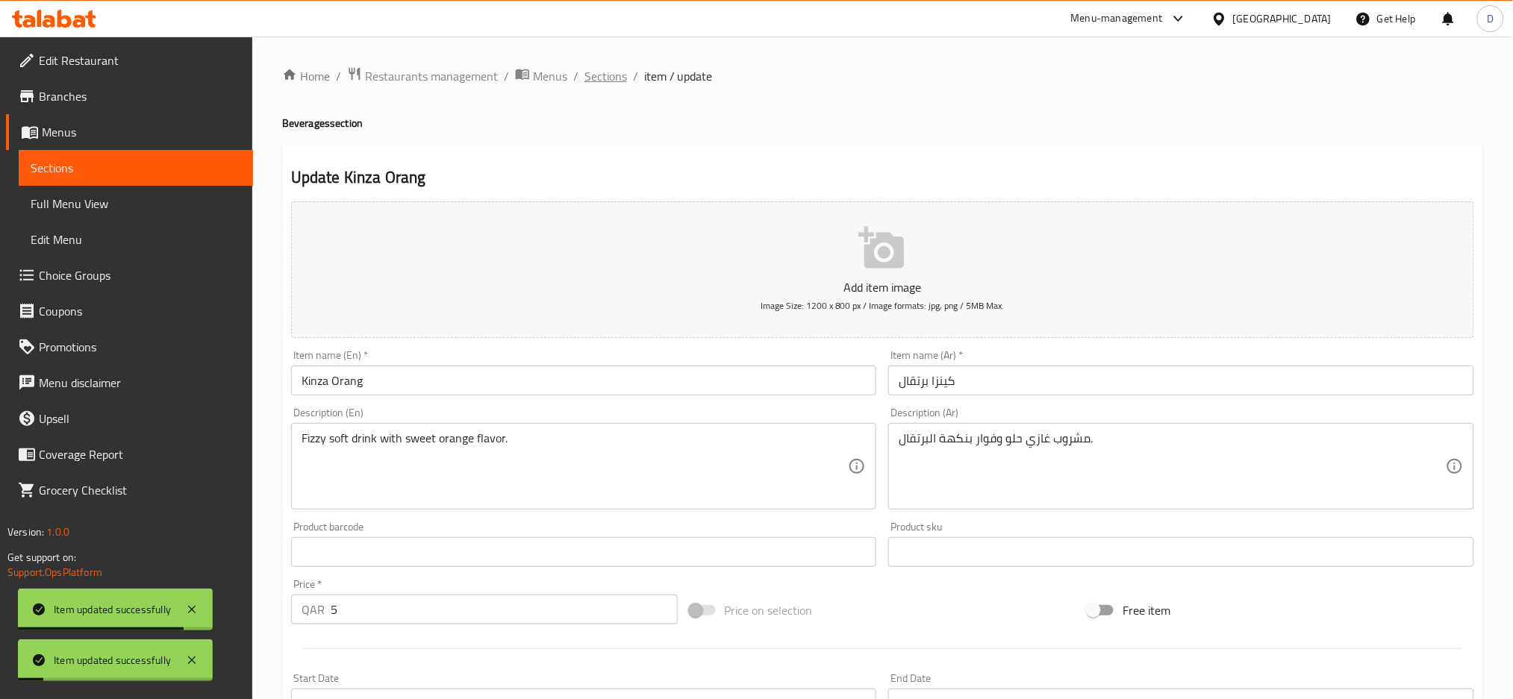
click at [601, 85] on span "Sections" at bounding box center [605, 76] width 43 height 18
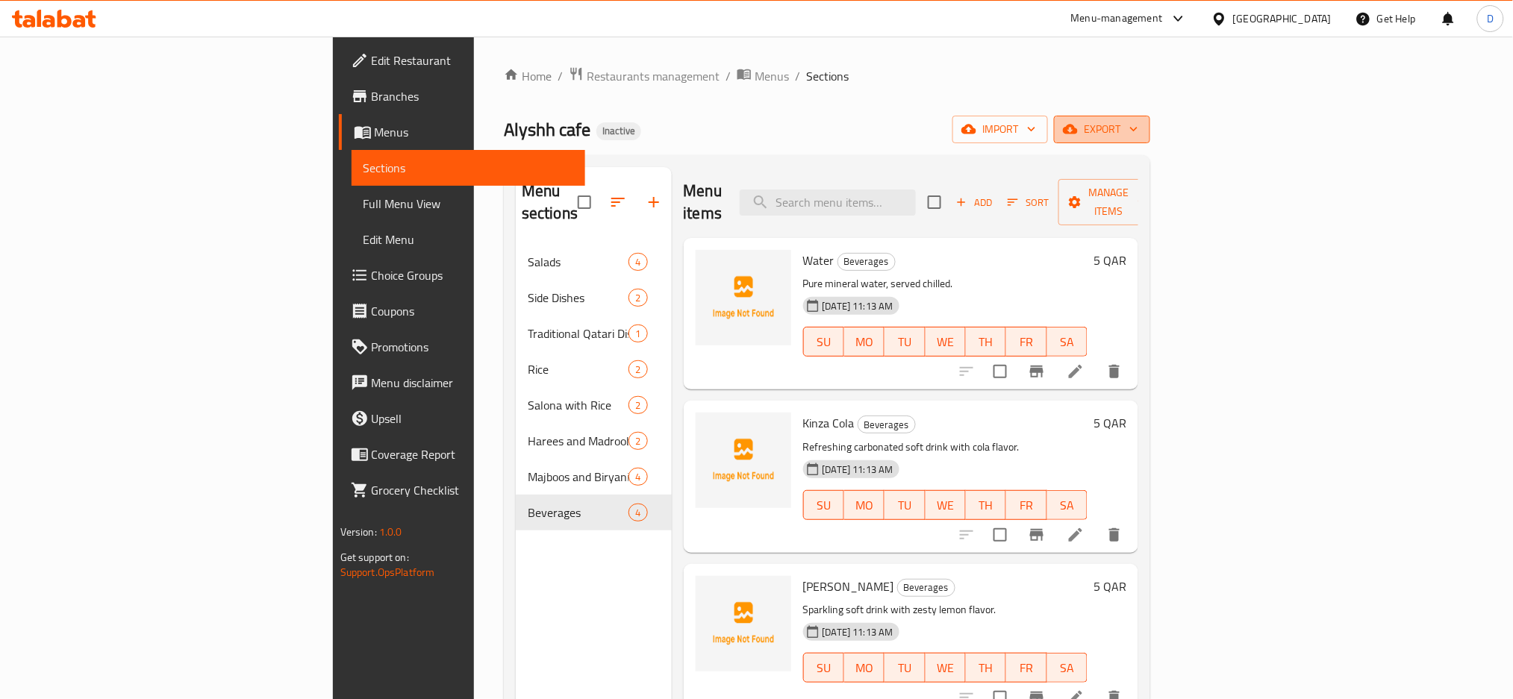
click at [1138, 134] on span "export" at bounding box center [1102, 129] width 72 height 19
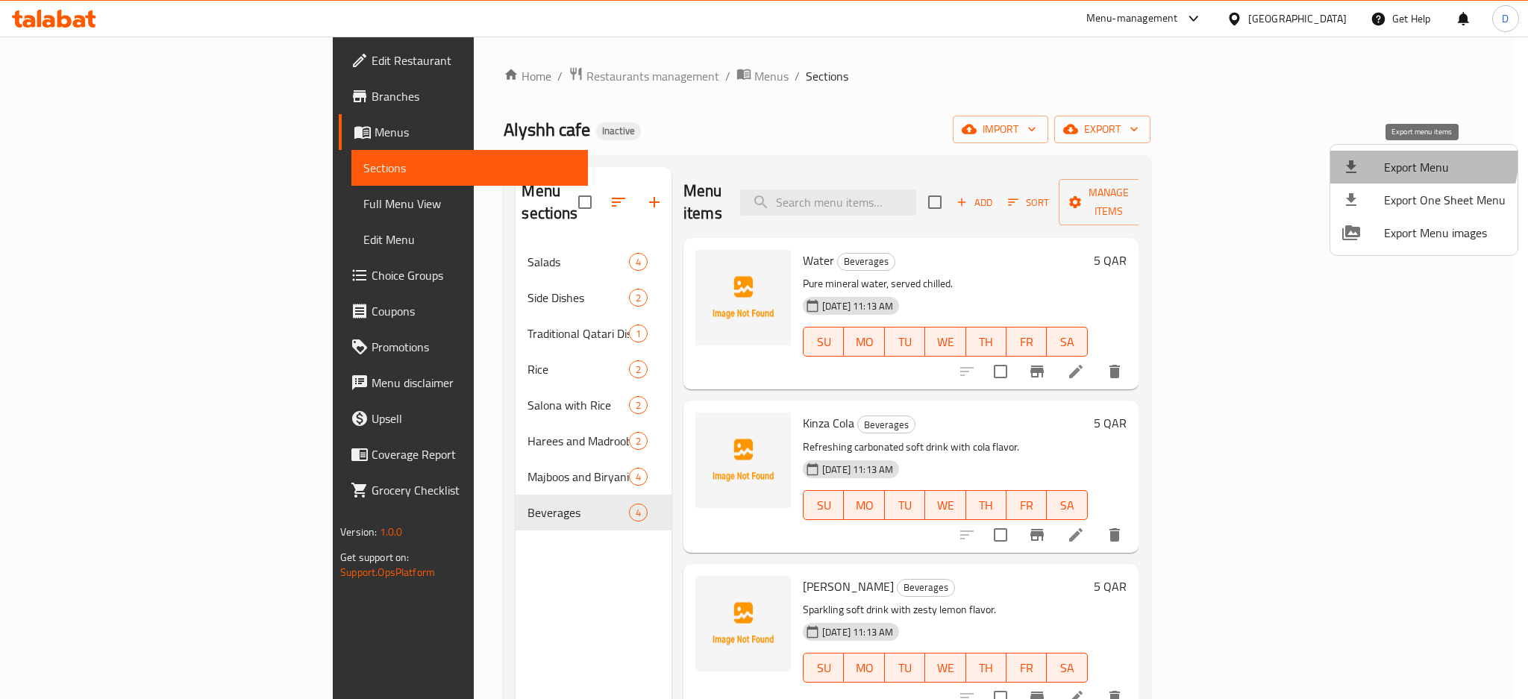
click at [1422, 160] on span "Export Menu" at bounding box center [1445, 167] width 122 height 18
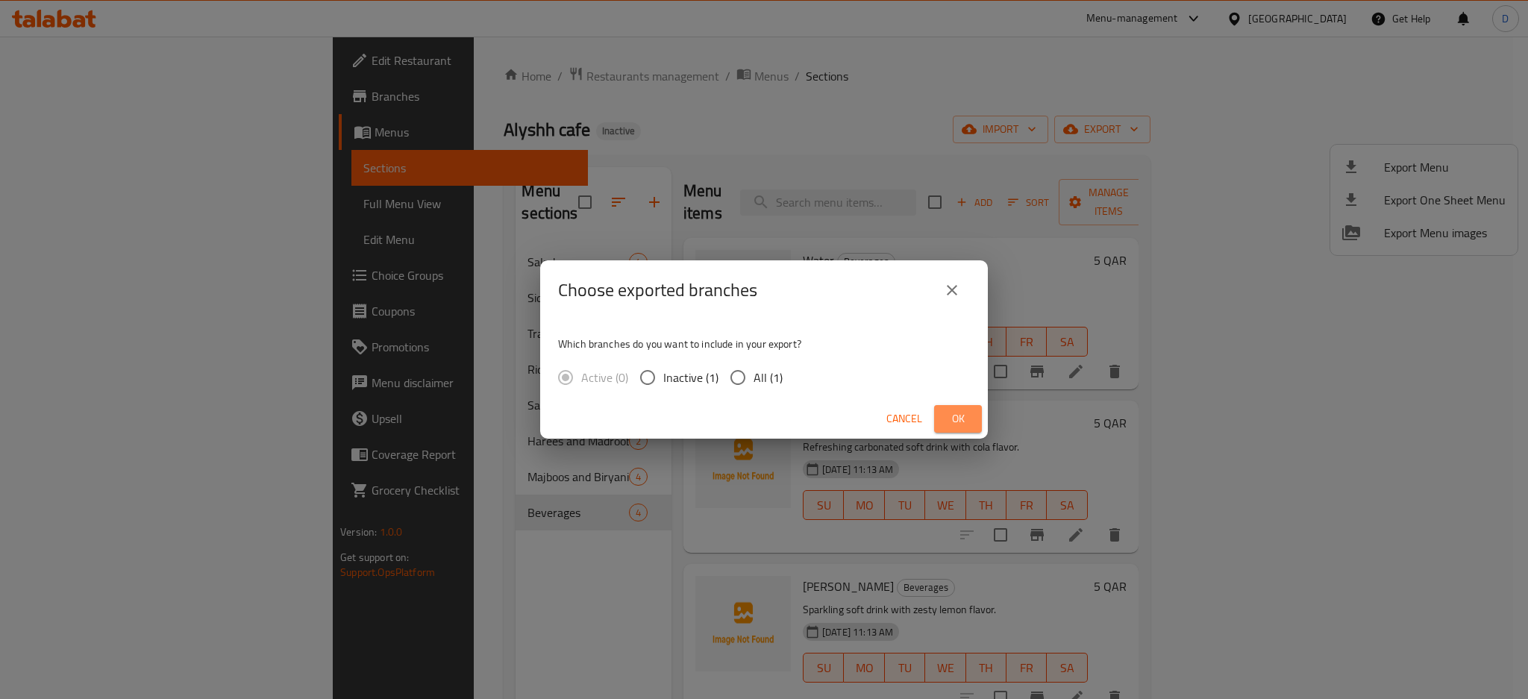
click at [958, 421] on span "Ok" at bounding box center [958, 419] width 24 height 19
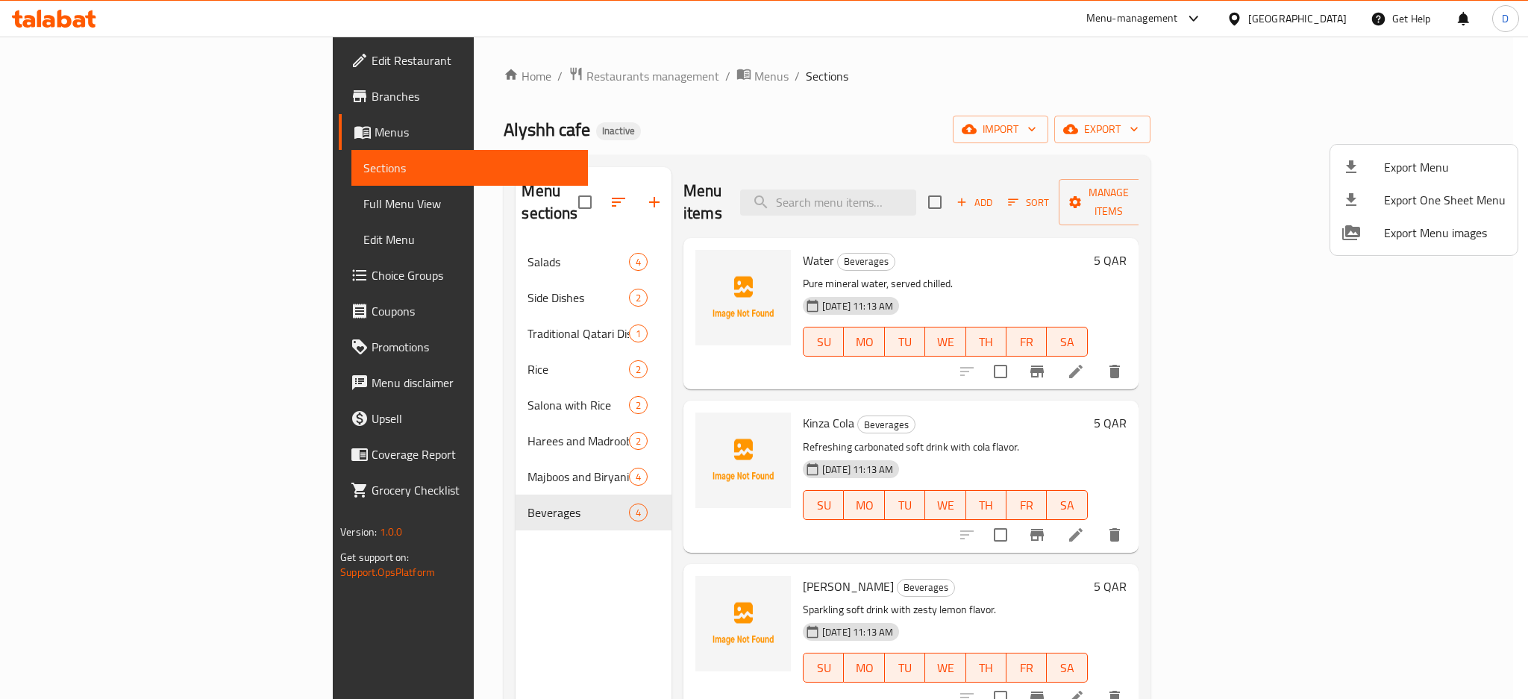
click at [820, 94] on div at bounding box center [764, 349] width 1528 height 699
